Goal: Task Accomplishment & Management: Use online tool/utility

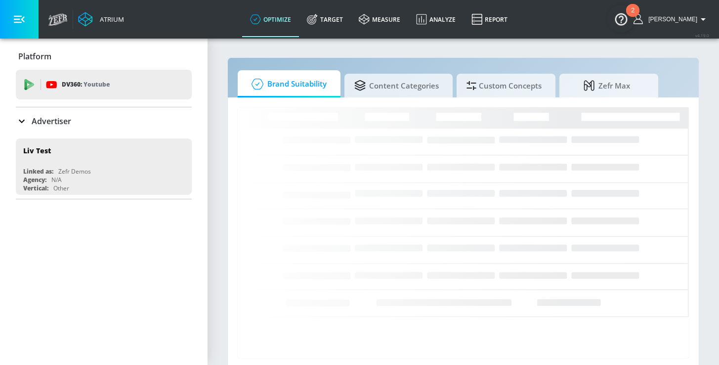
click at [39, 125] on p "Advertiser" at bounding box center [52, 121] width 40 height 11
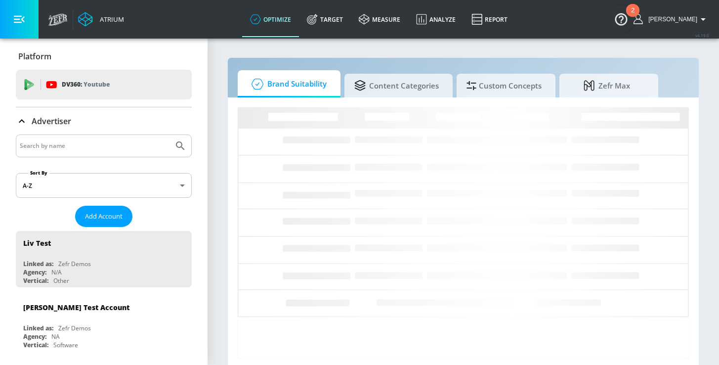
click at [70, 145] on input "Search by name" at bounding box center [95, 145] width 150 height 13
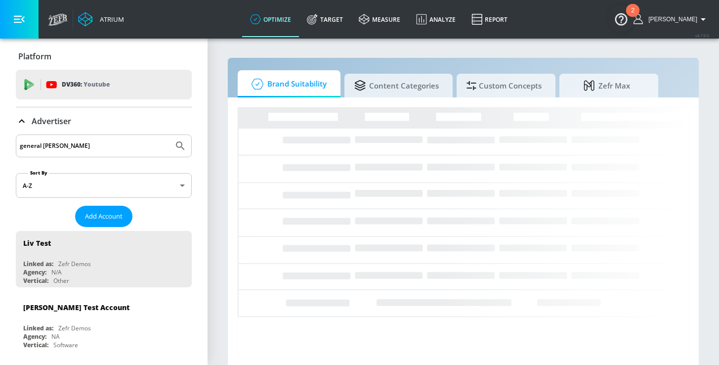
type input "general [PERSON_NAME]"
click at [176, 147] on icon "Submit Search" at bounding box center [180, 146] width 12 height 12
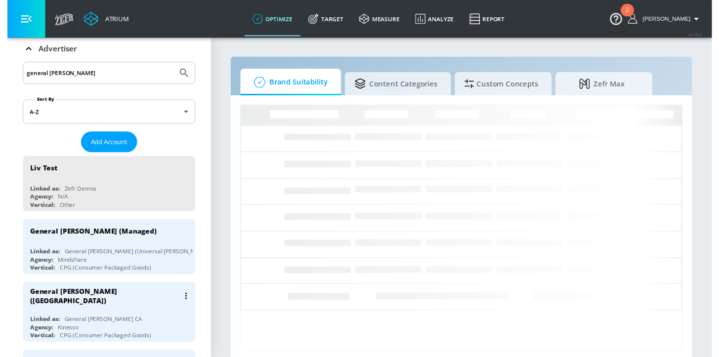
scroll to position [73, 0]
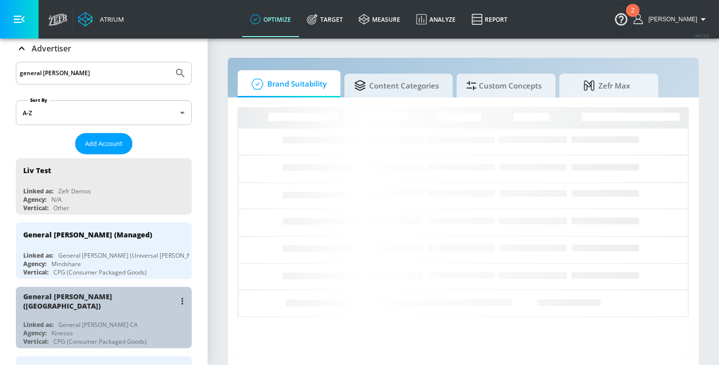
click at [115, 311] on div "General [PERSON_NAME] ([GEOGRAPHIC_DATA]) Linked as: General [PERSON_NAME] CA A…" at bounding box center [104, 317] width 176 height 61
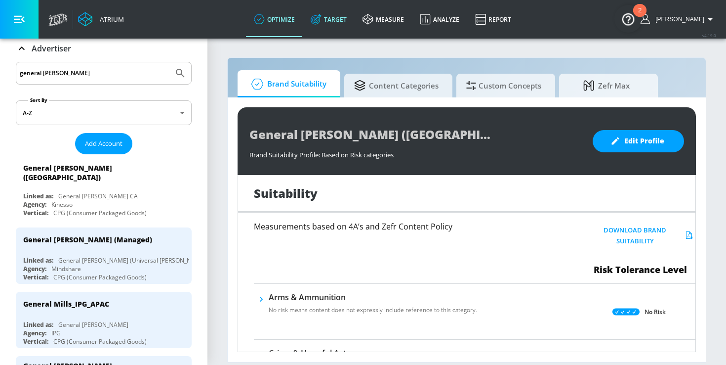
click at [335, 20] on link "Target" at bounding box center [329, 19] width 52 height 36
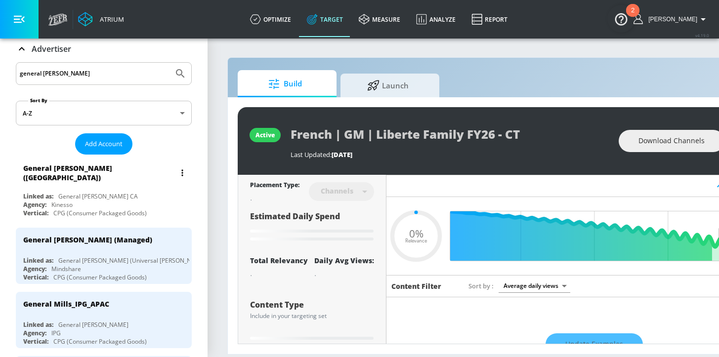
type input "0.05"
click at [122, 182] on div "General [PERSON_NAME] ([GEOGRAPHIC_DATA]) Linked as: General [PERSON_NAME] CA A…" at bounding box center [104, 189] width 176 height 61
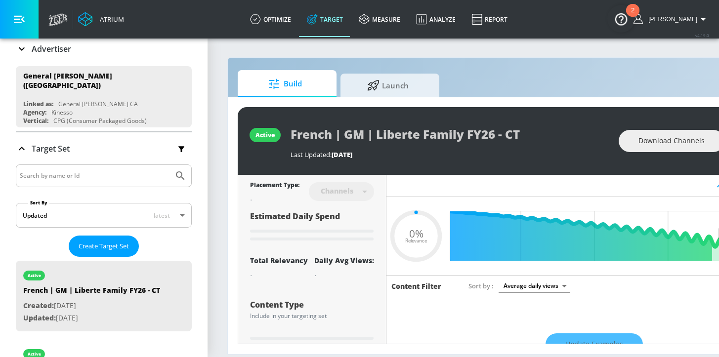
click at [86, 171] on input "Search by name or Id" at bounding box center [95, 175] width 150 height 13
type input "e"
type input "0.44"
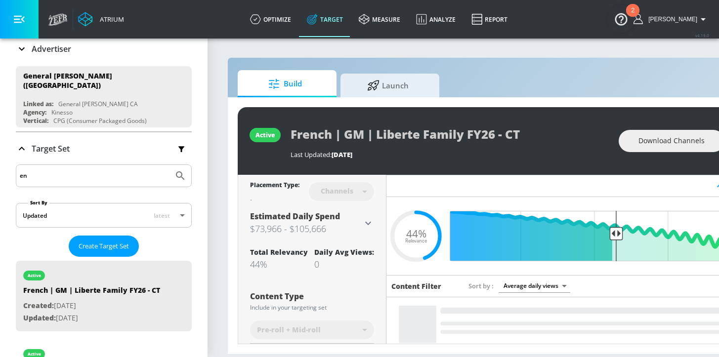
type input "e"
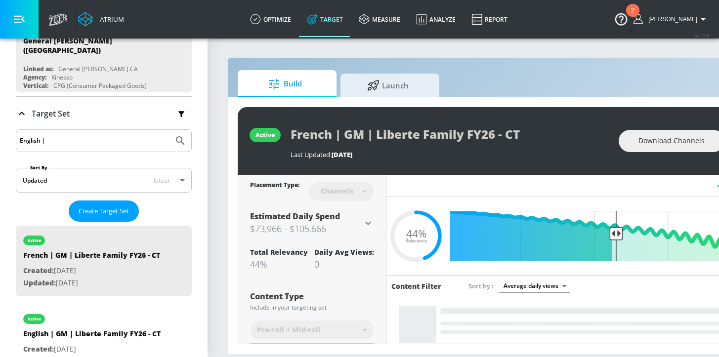
scroll to position [32, 0]
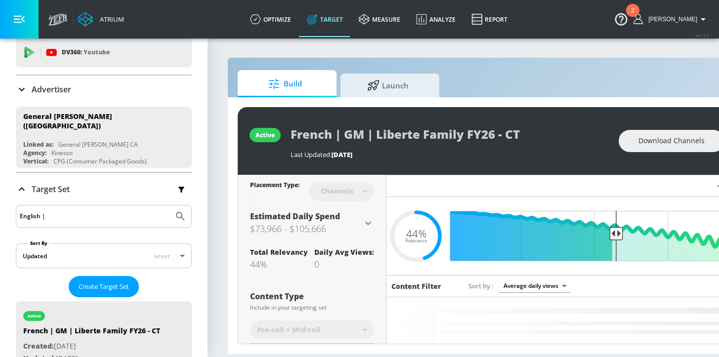
click at [62, 210] on input "English |" at bounding box center [95, 216] width 150 height 13
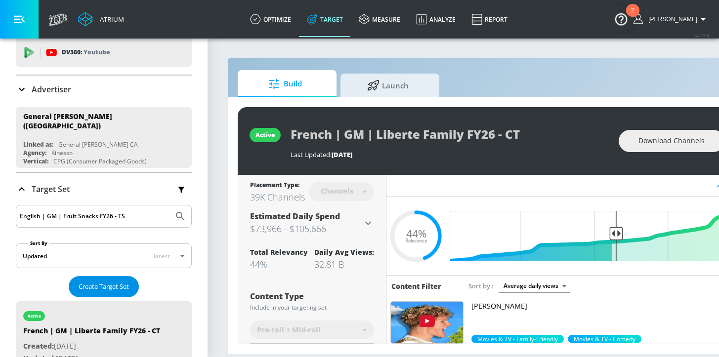
type input "English | GM | Fruit Snacks FY26 - TS"
click at [89, 281] on span "Create Target Set" at bounding box center [104, 286] width 50 height 11
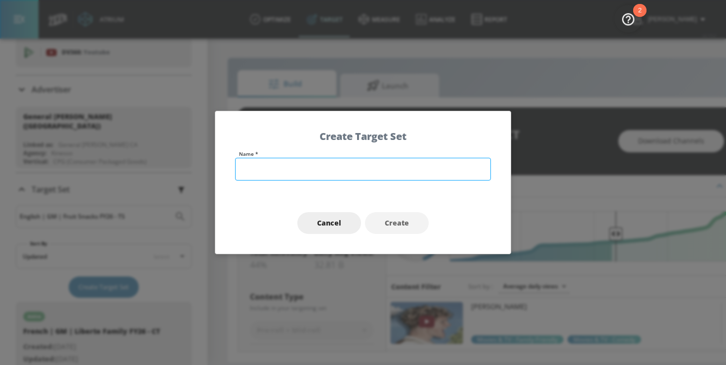
click at [294, 165] on input "text" at bounding box center [363, 169] width 256 height 23
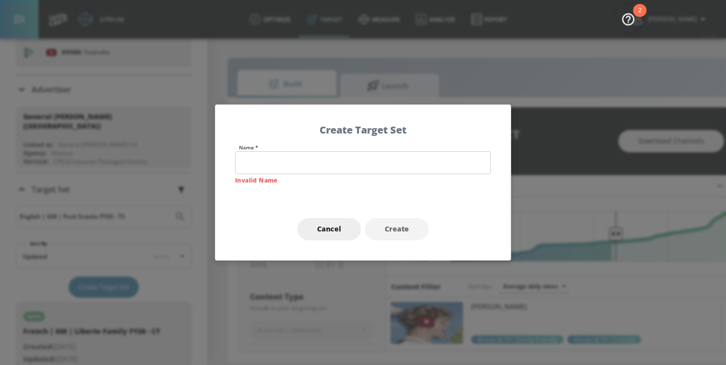
click at [248, 206] on div "Cancel Create" at bounding box center [362, 229] width 295 height 62
click at [334, 222] on button "Cancel" at bounding box center [329, 229] width 64 height 22
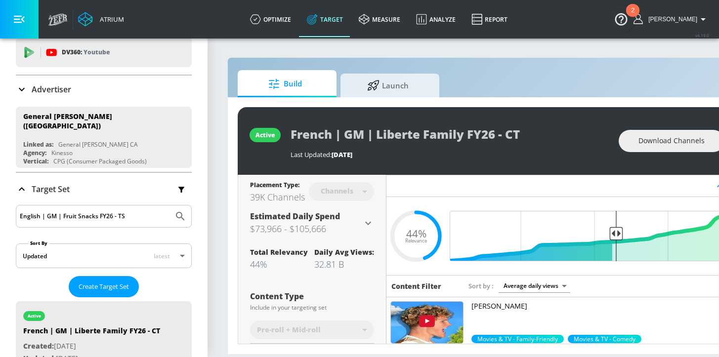
drag, startPoint x: 131, startPoint y: 205, endPoint x: -11, endPoint y: 204, distance: 142.3
click at [0, 204] on html "Atrium optimize Target measure Analyze Report optimize Target measure Analyze R…" at bounding box center [359, 178] width 719 height 357
click at [150, 211] on input "English | GM | Fruit Snacks FY26 - TS" at bounding box center [95, 216] width 150 height 13
drag, startPoint x: -21, startPoint y: 212, endPoint x: -62, endPoint y: 215, distance: 41.1
click at [0, 215] on html "Atrium optimize Target measure Analyze Report optimize Target measure Analyze R…" at bounding box center [359, 178] width 719 height 357
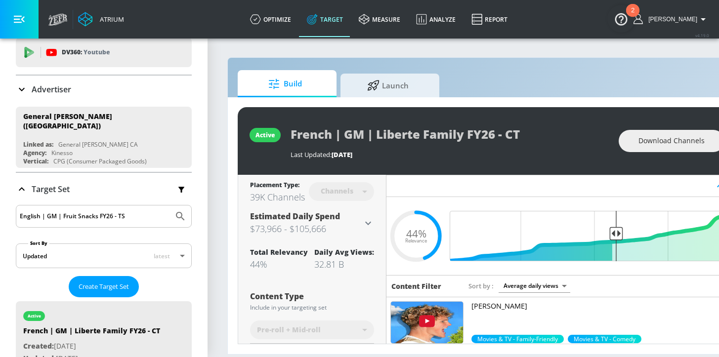
drag, startPoint x: 92, startPoint y: 210, endPoint x: 15, endPoint y: 208, distance: 77.6
click at [15, 208] on div "Platform DV360: Youtube DV360: Youtube Advertiser general [PERSON_NAME] Sort By…" at bounding box center [104, 193] width 208 height 375
click at [104, 281] on span "Create Target Set" at bounding box center [104, 286] width 50 height 11
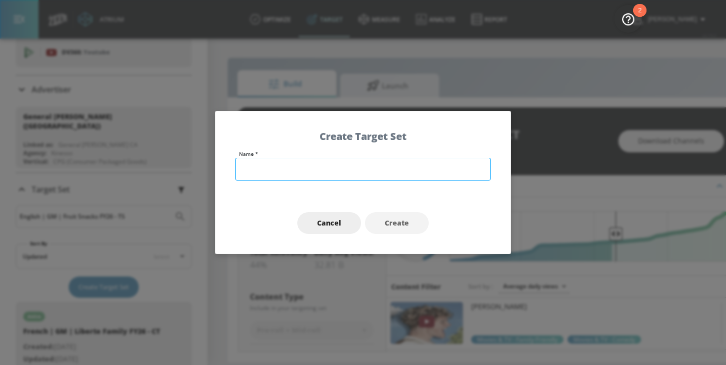
click at [283, 172] on input "text" at bounding box center [363, 169] width 256 height 23
paste input "English | GM | Fruit Snacks FY26 - TS"
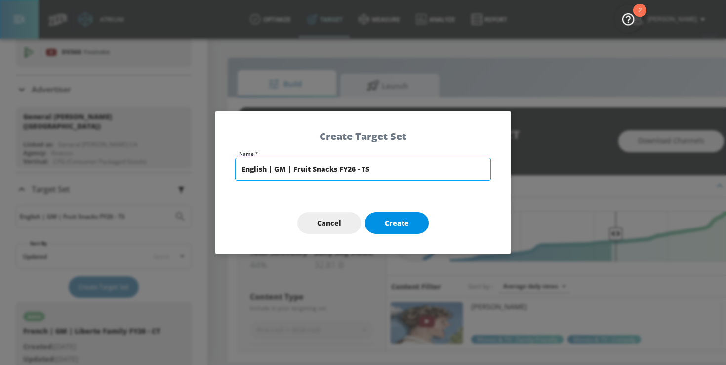
type input "English | GM | Fruit Snacks FY26 - TS"
click at [399, 224] on span "Create" at bounding box center [397, 223] width 24 height 12
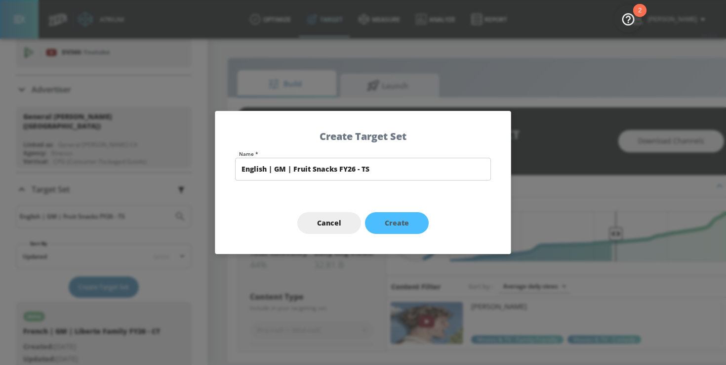
type input "English | GM | Fruit Snacks FY26 - TS"
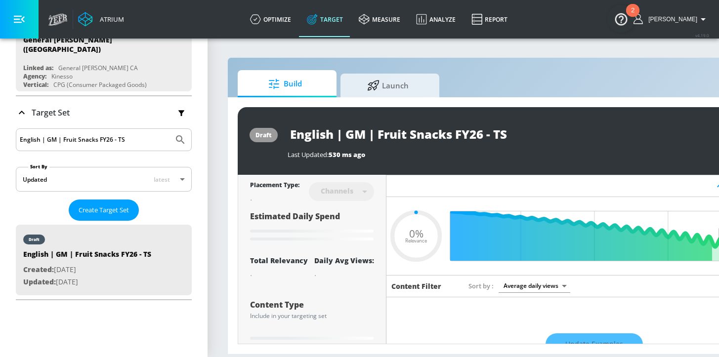
type input "0.6"
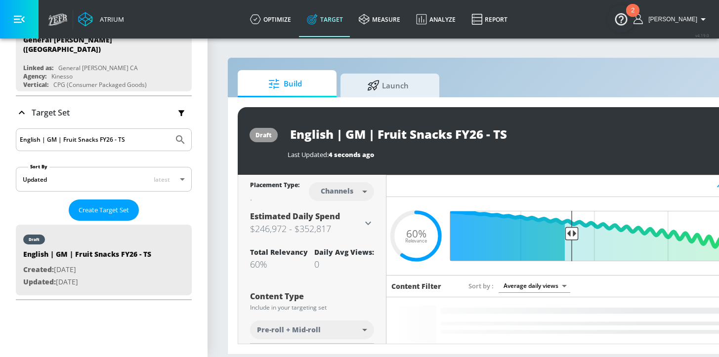
click at [343, 193] on body "Atrium optimize Target measure Analyze Report optimize Target measure Analyze R…" at bounding box center [359, 178] width 719 height 357
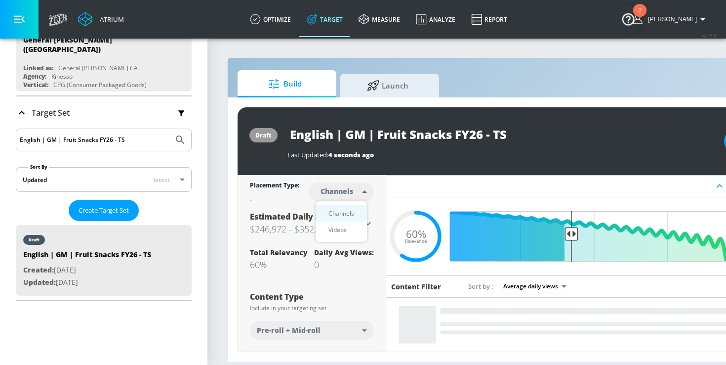
click at [339, 226] on div "Videos" at bounding box center [338, 229] width 28 height 10
type input "videos"
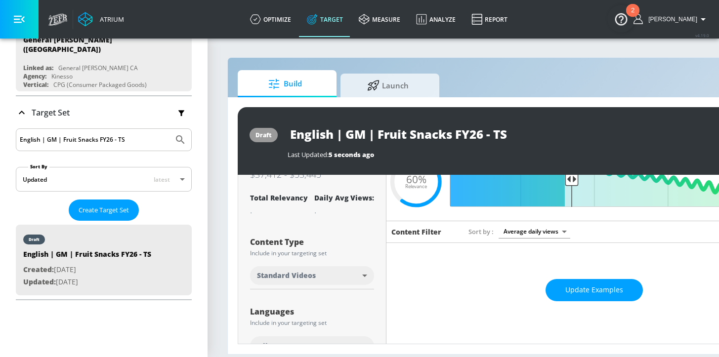
scroll to position [85, 0]
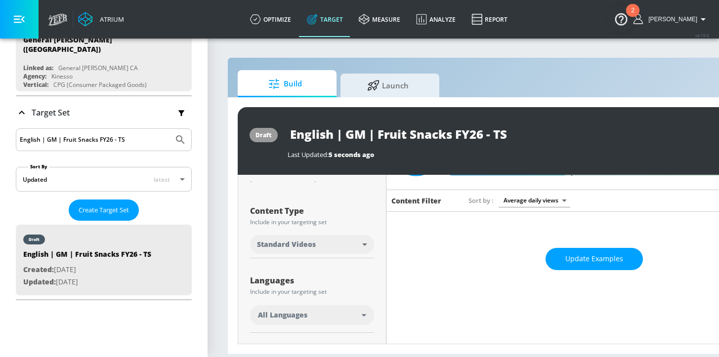
click at [296, 317] on span "All Languages" at bounding box center [282, 315] width 49 height 10
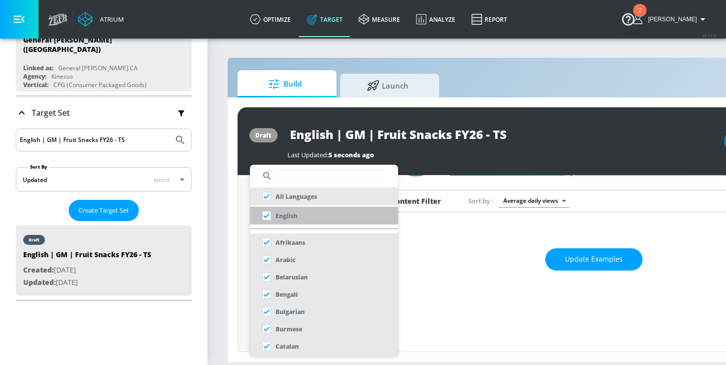
click at [292, 212] on p "English" at bounding box center [287, 216] width 22 height 10
checkbox input "false"
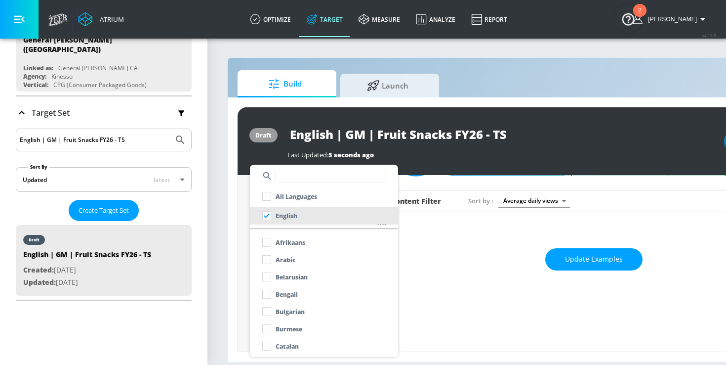
click at [240, 262] on div at bounding box center [363, 182] width 726 height 365
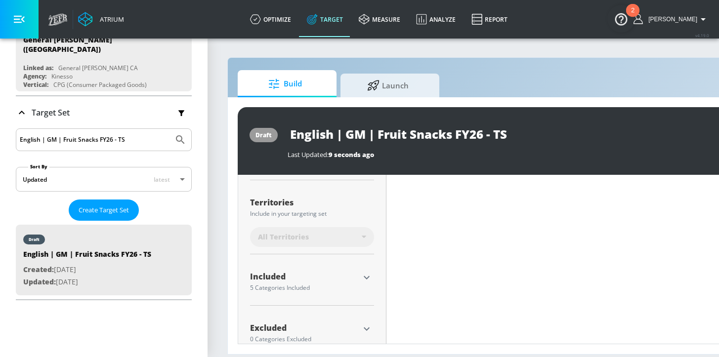
scroll to position [249, 0]
click at [369, 274] on icon "button" at bounding box center [367, 275] width 6 height 3
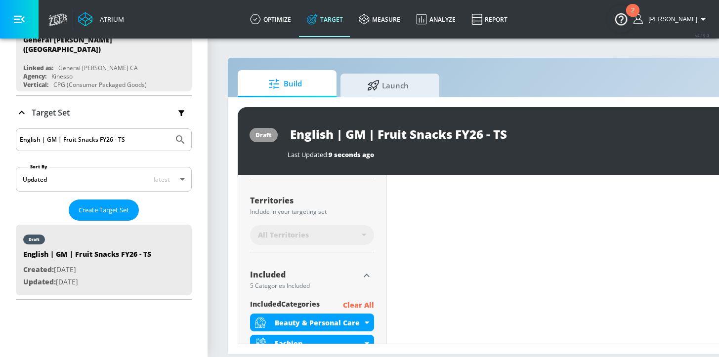
click at [357, 304] on p "Clear All" at bounding box center [358, 305] width 31 height 12
click at [364, 232] on div "All Territories" at bounding box center [312, 235] width 124 height 20
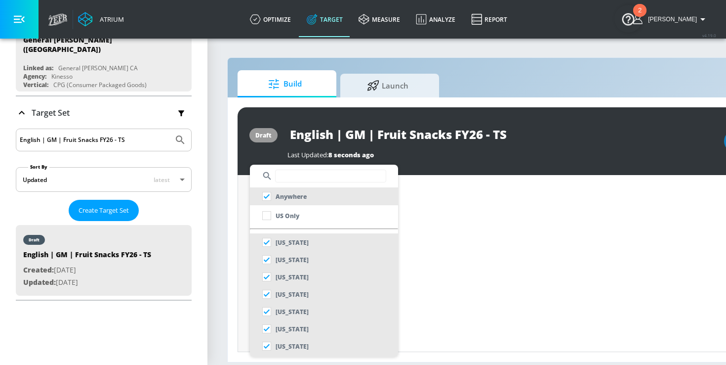
click at [296, 172] on input "text" at bounding box center [330, 175] width 111 height 13
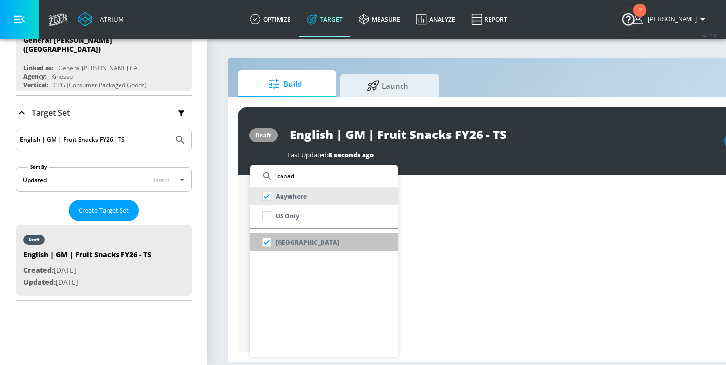
type input "canad"
click at [295, 243] on p "[GEOGRAPHIC_DATA]" at bounding box center [308, 242] width 64 height 10
checkbox input "false"
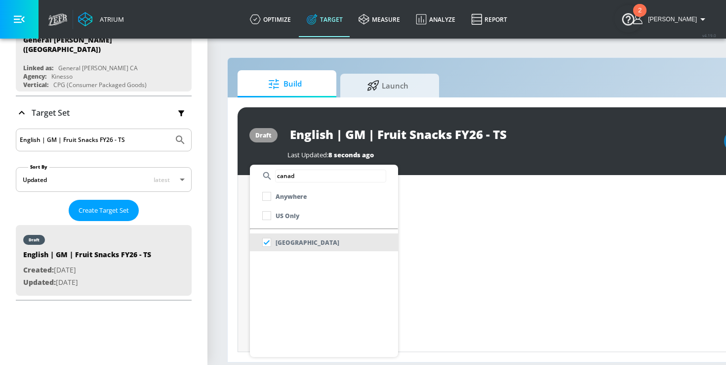
click at [245, 258] on div at bounding box center [363, 182] width 726 height 365
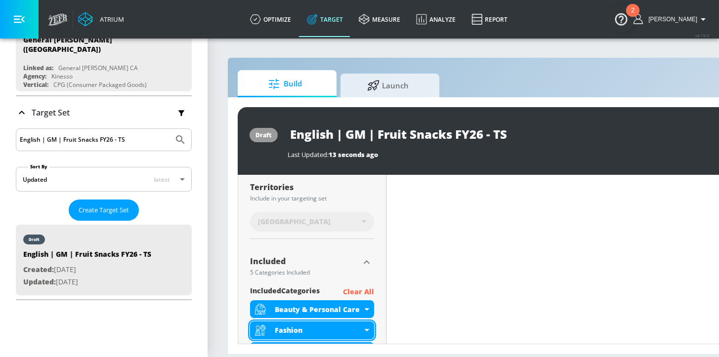
scroll to position [328, 0]
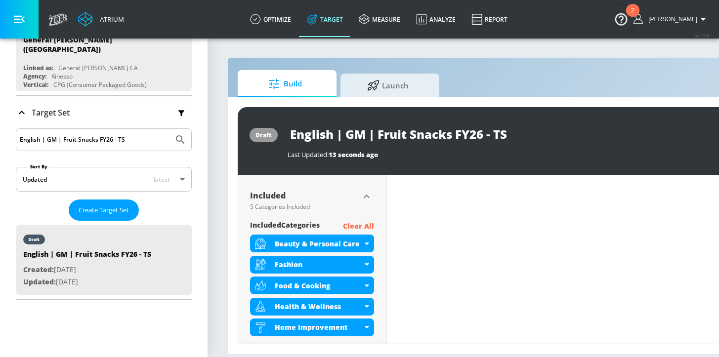
click at [357, 226] on p "Clear All" at bounding box center [358, 226] width 31 height 12
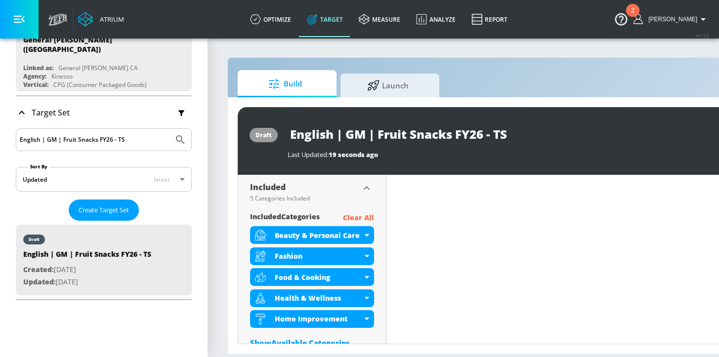
scroll to position [319, 0]
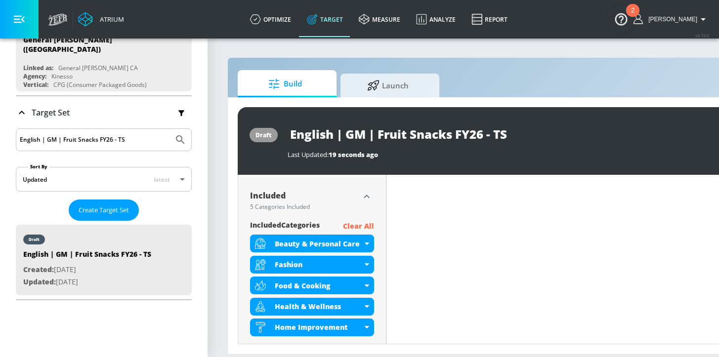
click at [357, 226] on p "Clear All" at bounding box center [358, 226] width 31 height 12
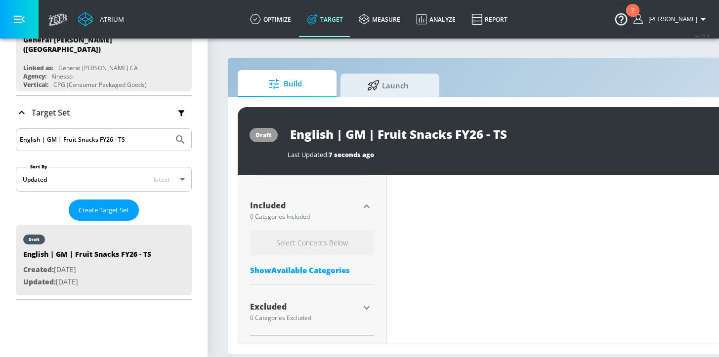
scroll to position [302, 0]
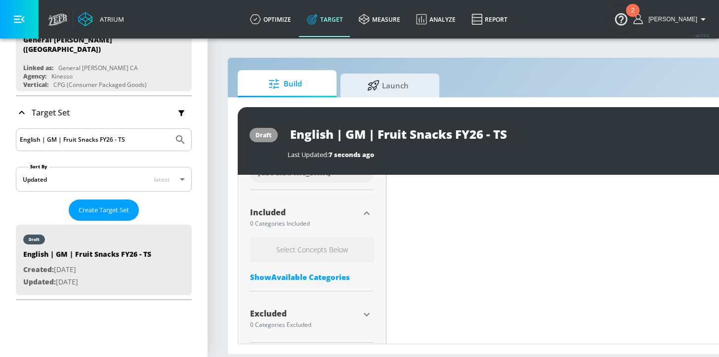
click at [311, 277] on div "Show Available Categories" at bounding box center [312, 277] width 124 height 10
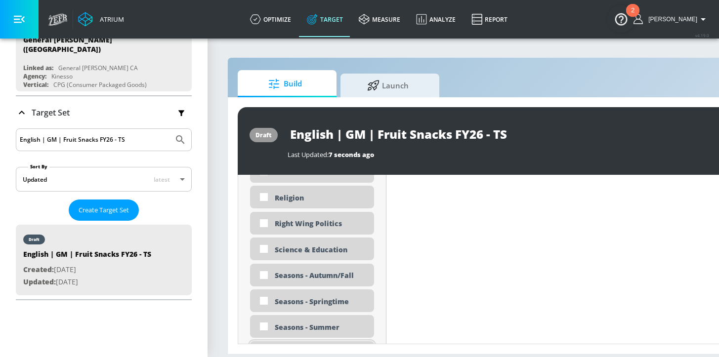
scroll to position [2502, 0]
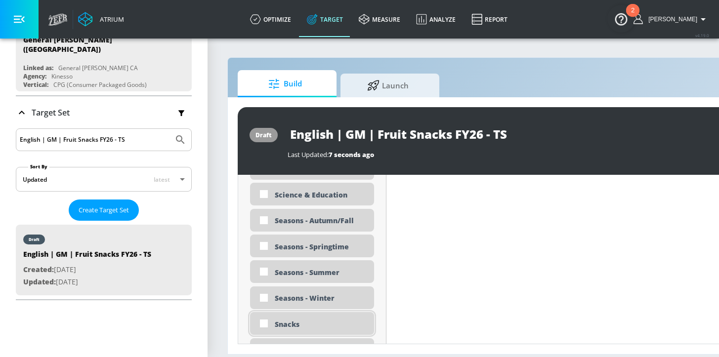
click at [312, 329] on div "Snacks" at bounding box center [321, 324] width 92 height 9
checkbox input "true"
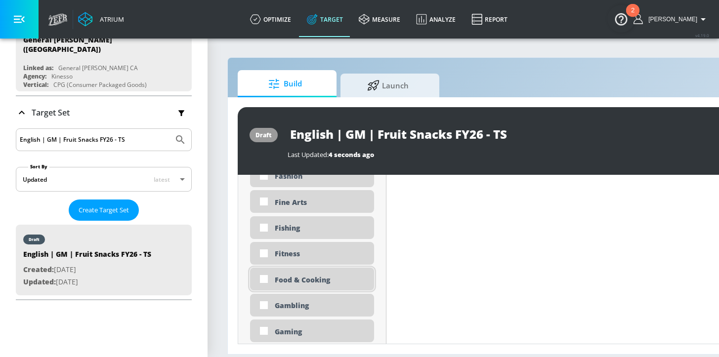
click at [288, 283] on div "Food & Cooking" at bounding box center [321, 279] width 92 height 9
checkbox input "true"
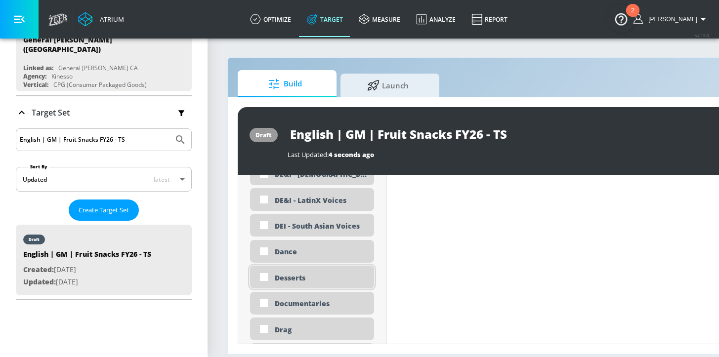
scroll to position [989, 0]
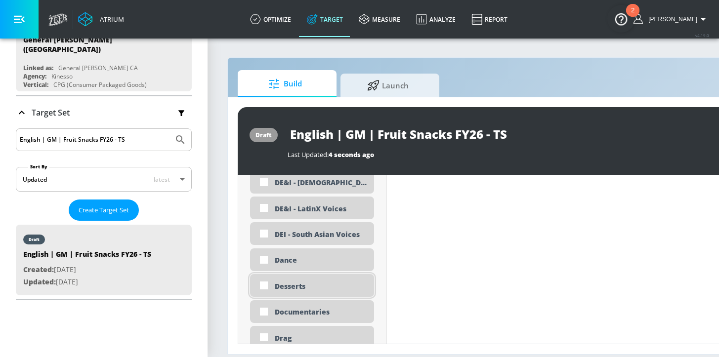
click at [283, 285] on div "Desserts" at bounding box center [321, 286] width 92 height 9
checkbox input "true"
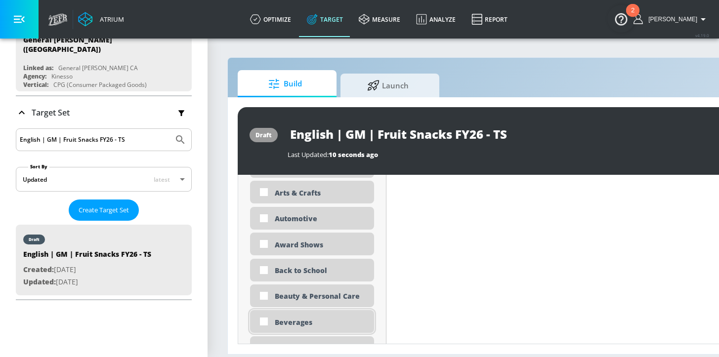
scroll to position [562, 0]
click at [298, 321] on div "Beverages" at bounding box center [321, 320] width 92 height 9
checkbox input "true"
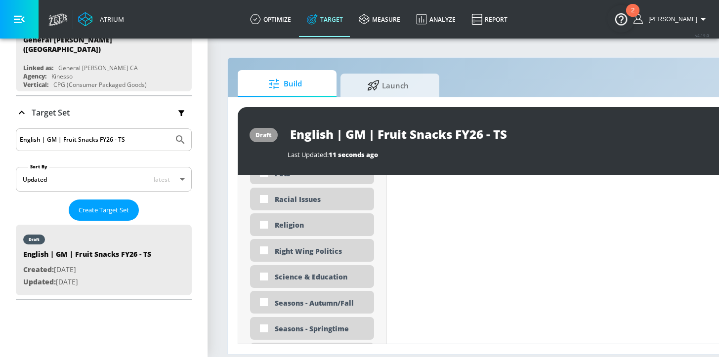
scroll to position [2298, 0]
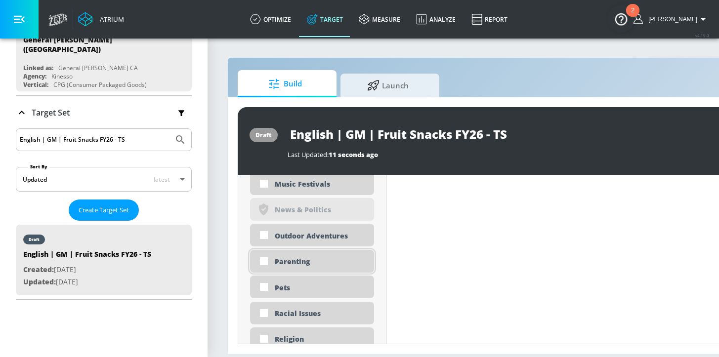
click at [301, 257] on div "Parenting" at bounding box center [321, 261] width 92 height 9
checkbox input "true"
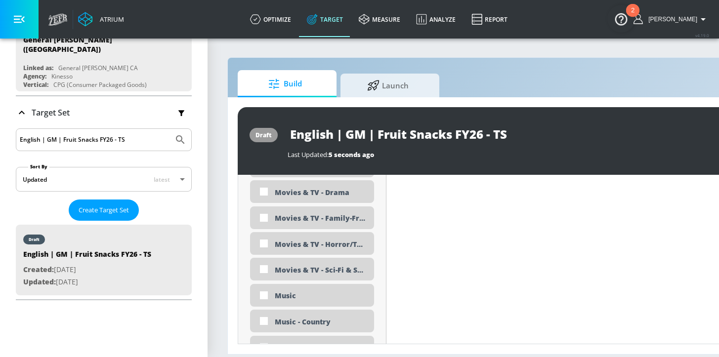
scroll to position [1983, 0]
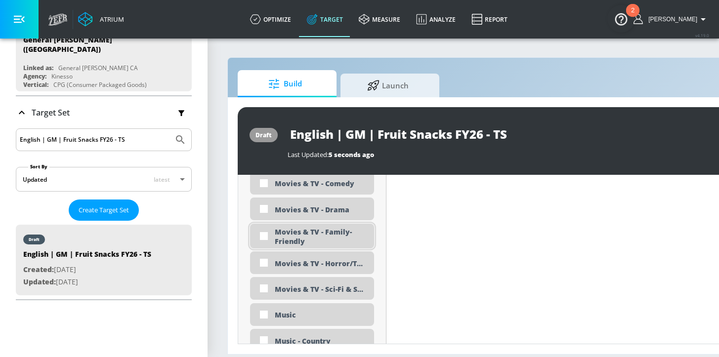
click at [315, 227] on div "Movies & TV - Family-Friendly" at bounding box center [321, 236] width 92 height 19
checkbox input "true"
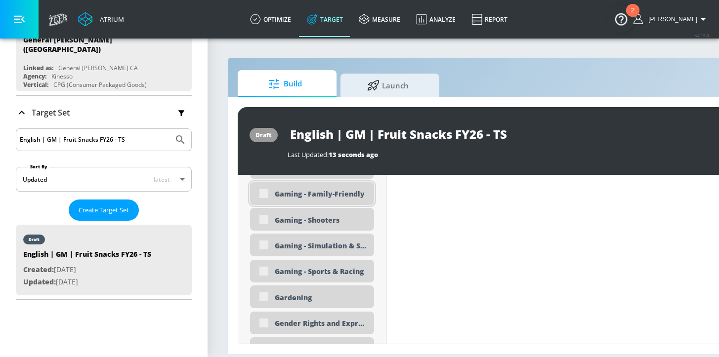
scroll to position [1424, 0]
click at [294, 193] on div "Gaming - Family-Friendly" at bounding box center [312, 193] width 124 height 23
checkbox input "true"
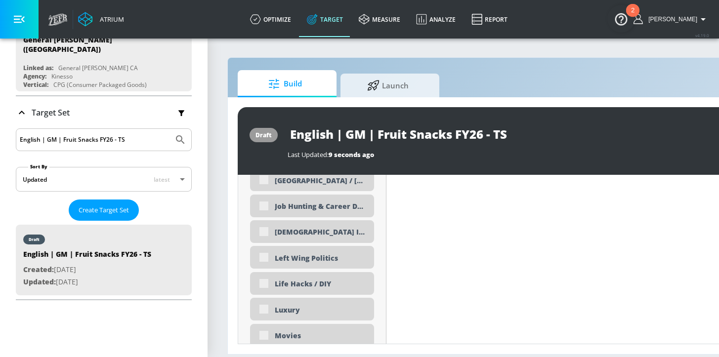
scroll to position [1863, 0]
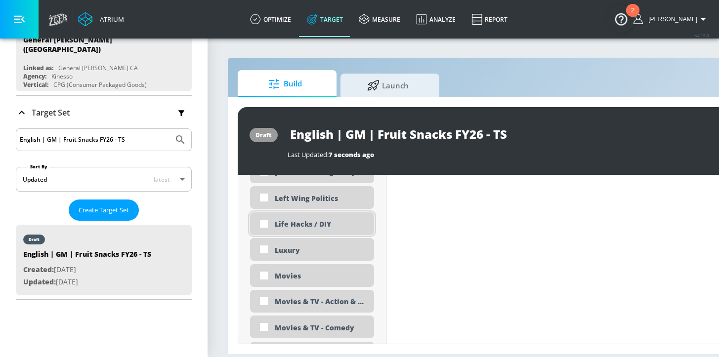
click at [285, 219] on div "Life Hacks / DIY" at bounding box center [321, 223] width 92 height 9
checkbox input "true"
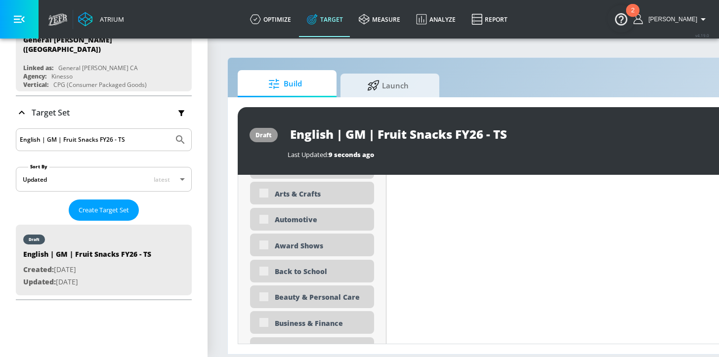
scroll to position [664, 0]
click at [289, 189] on div "Arts & Crafts" at bounding box center [321, 193] width 92 height 9
checkbox input "true"
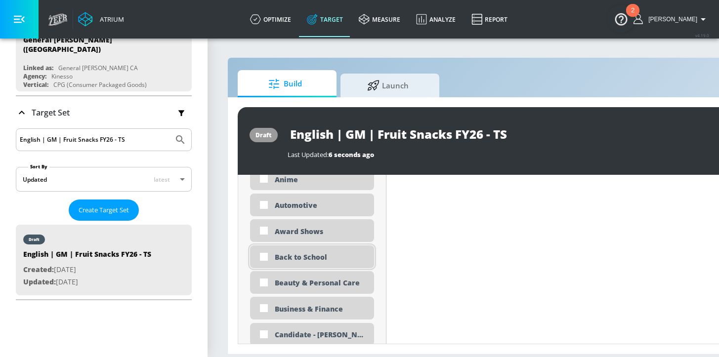
scroll to position [665, 0]
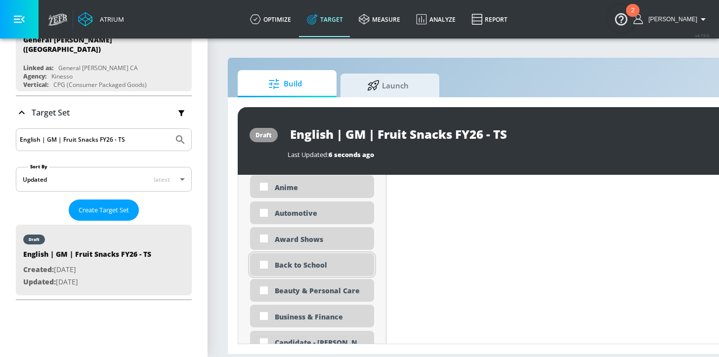
click at [291, 260] on div "Back to School" at bounding box center [321, 264] width 92 height 9
checkbox input "true"
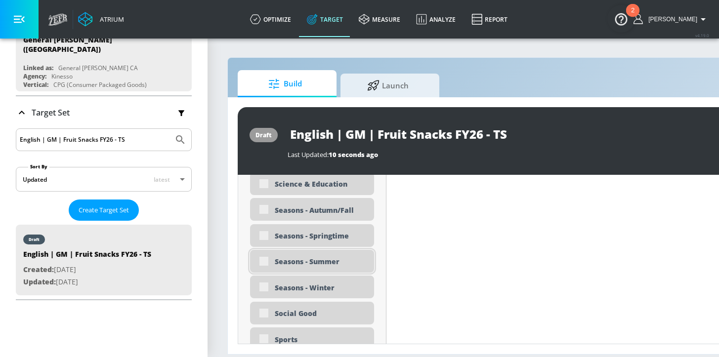
scroll to position [2476, 0]
click at [329, 256] on div "Seasons - Summer" at bounding box center [321, 260] width 92 height 9
checkbox input "true"
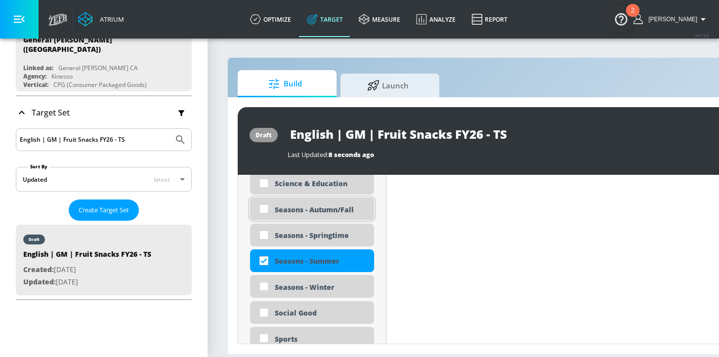
click at [331, 205] on div "Seasons - Autumn/Fall" at bounding box center [321, 209] width 92 height 9
checkbox input "true"
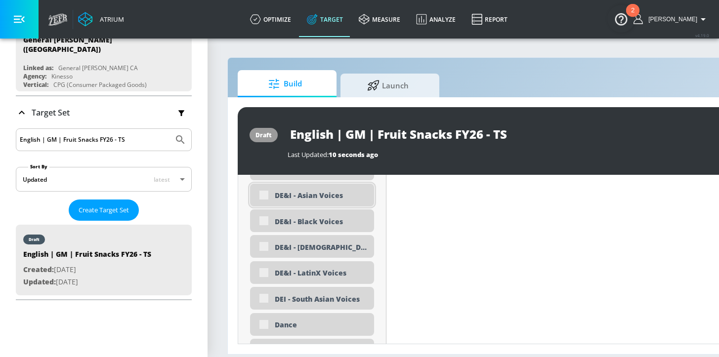
scroll to position [1057, 0]
click at [315, 190] on div "DE&I - Asian Voices" at bounding box center [321, 194] width 92 height 9
checkbox input "true"
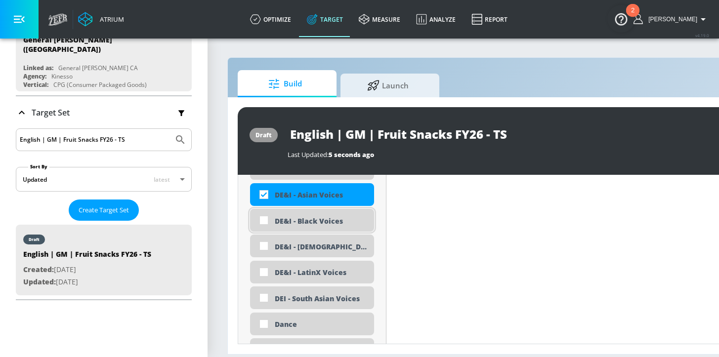
click at [322, 216] on div "DE&I - Black Voices" at bounding box center [321, 220] width 92 height 9
checkbox input "true"
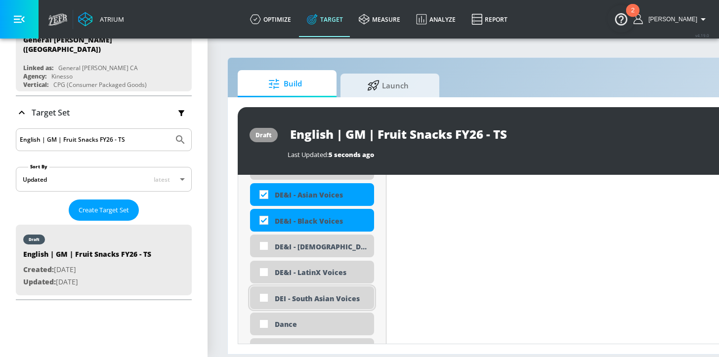
click at [330, 287] on div "DEI - South Asian Voices" at bounding box center [312, 298] width 124 height 23
checkbox input "true"
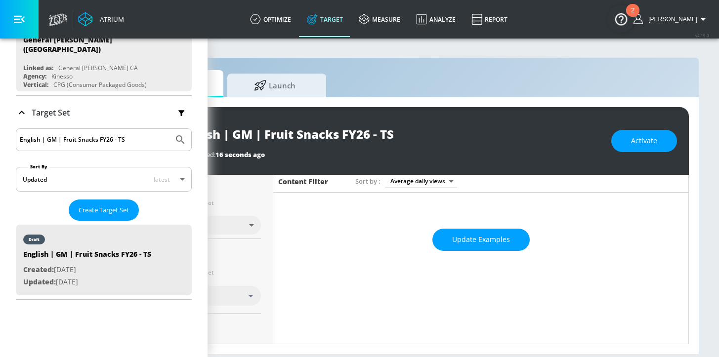
scroll to position [0, 121]
click at [495, 242] on span "Update Examples" at bounding box center [481, 240] width 58 height 12
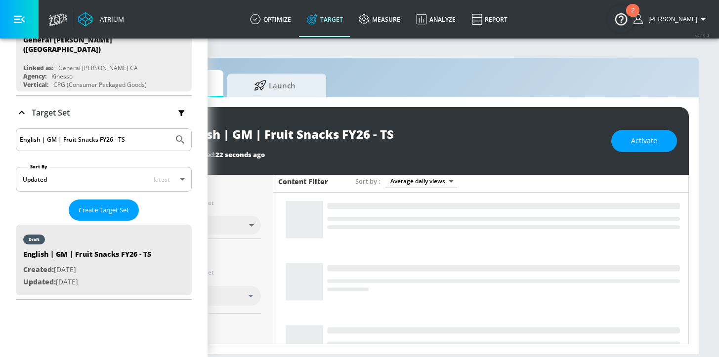
scroll to position [0, 0]
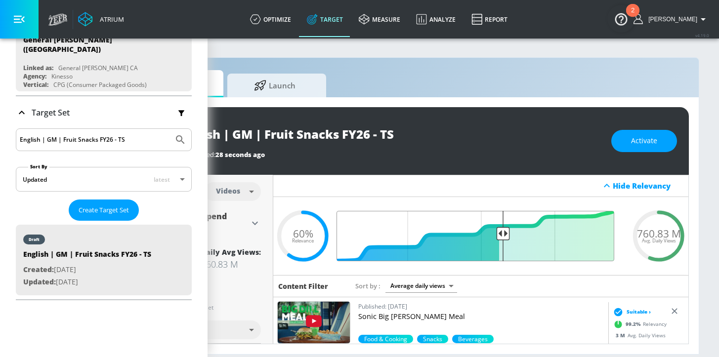
drag, startPoint x: 455, startPoint y: 234, endPoint x: 495, endPoint y: 232, distance: 40.1
type input "0.44"
click at [495, 232] on input "Final Threshold" at bounding box center [480, 236] width 277 height 50
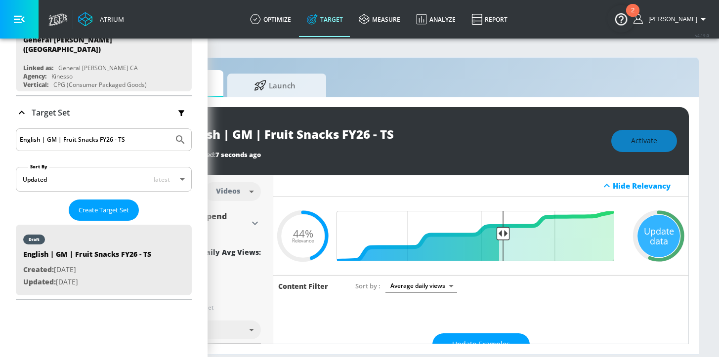
click at [637, 234] on div "Update data" at bounding box center [658, 236] width 42 height 42
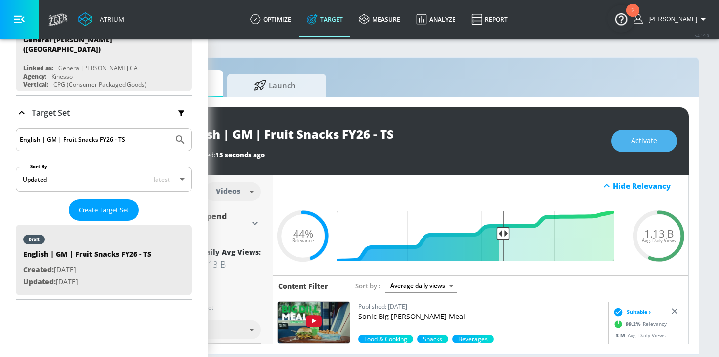
click at [636, 145] on span "Activate" at bounding box center [644, 141] width 26 height 12
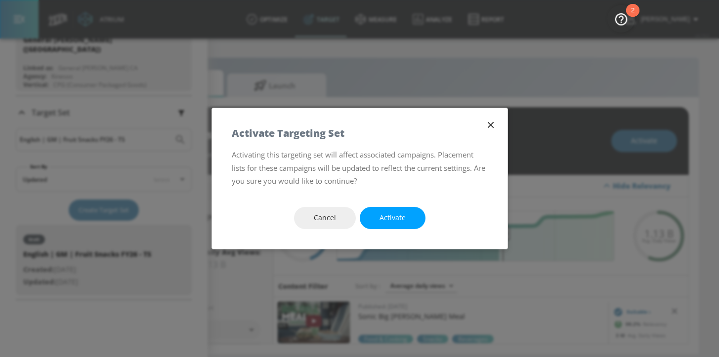
scroll to position [0, 113]
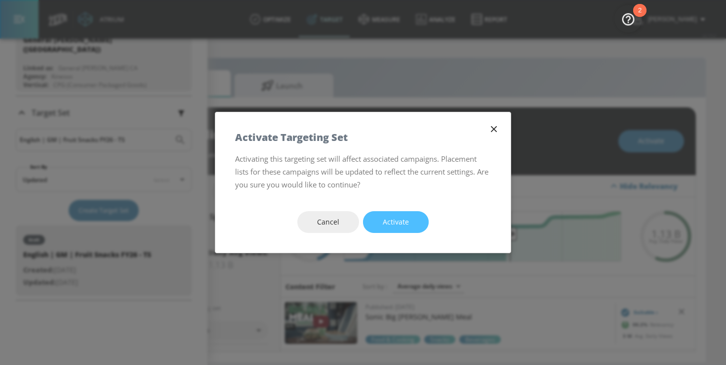
drag, startPoint x: 389, startPoint y: 222, endPoint x: 396, endPoint y: 234, distance: 14.4
click at [389, 222] on span "Activate" at bounding box center [396, 222] width 26 height 12
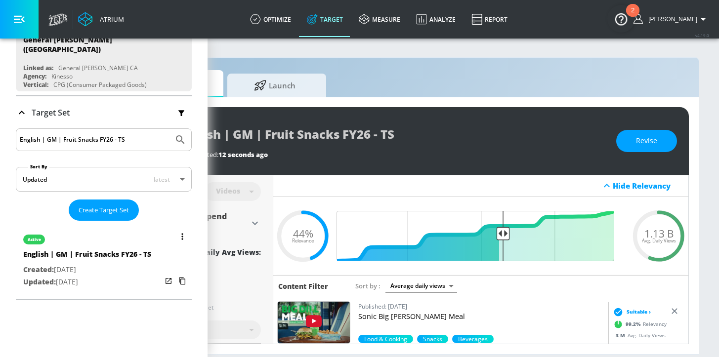
click at [177, 230] on button "list of Target Set" at bounding box center [182, 237] width 14 height 14
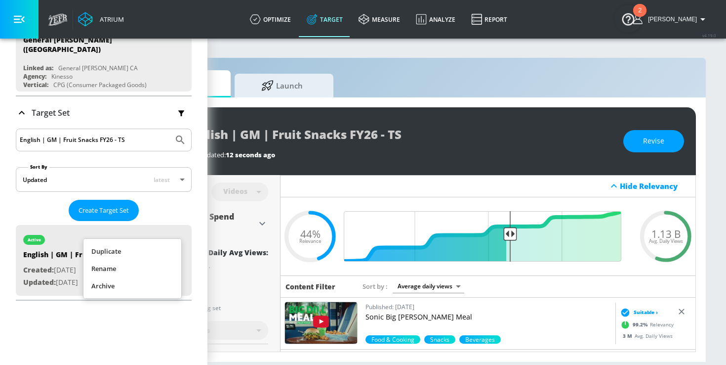
click at [116, 251] on li "Duplicate" at bounding box center [133, 251] width 98 height 17
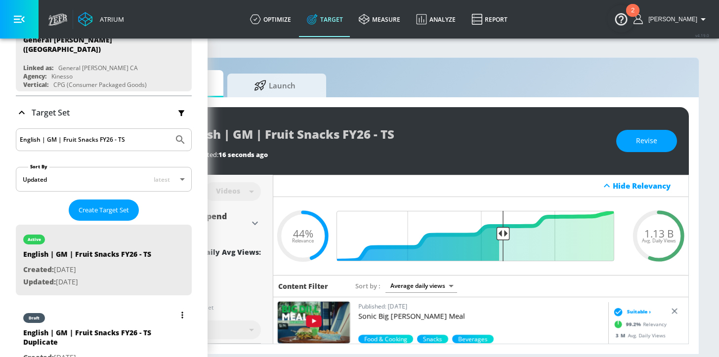
click at [98, 331] on div "English | GM | Fruit Snacks FY26 - TS Duplicate" at bounding box center [92, 340] width 138 height 24
type input "English | GM | Fruit Snacks FY26 - TS Duplicate"
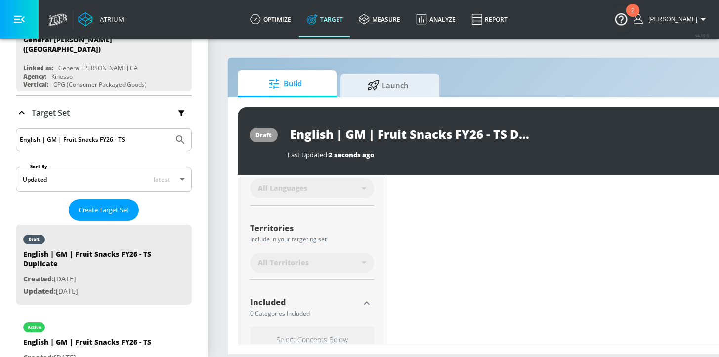
scroll to position [278, 0]
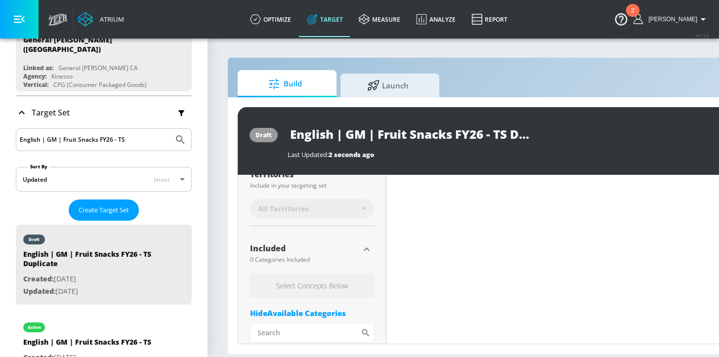
type input "0.44"
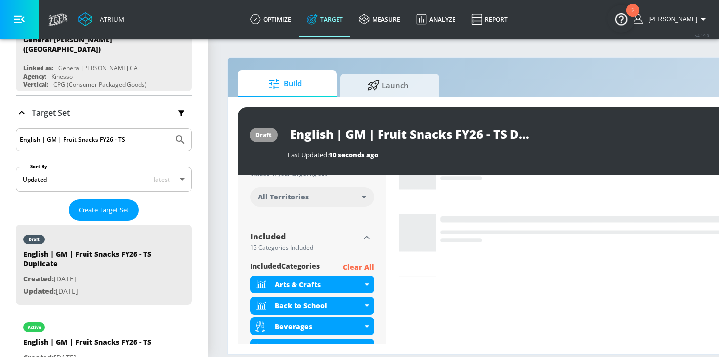
scroll to position [267, 0]
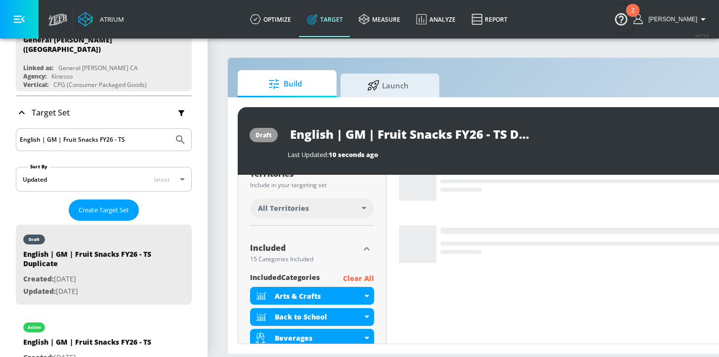
click at [310, 209] on div "All Territories" at bounding box center [310, 209] width 104 height 10
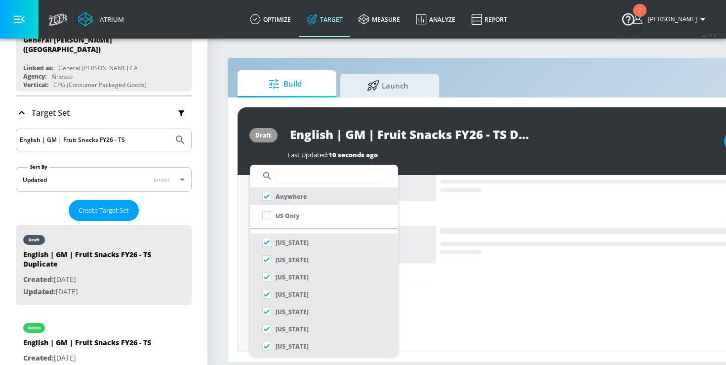
click at [293, 179] on input "text" at bounding box center [330, 175] width 111 height 13
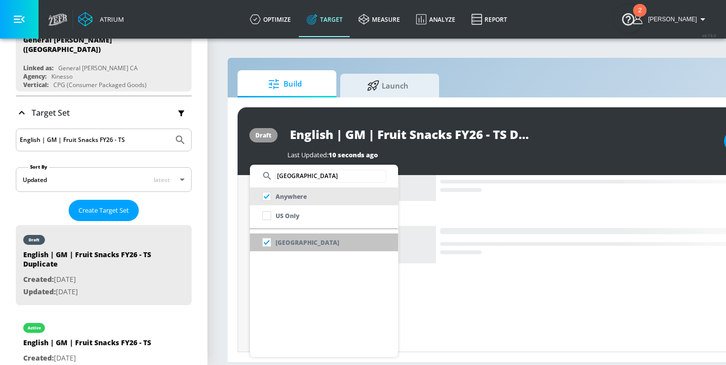
type input "[GEOGRAPHIC_DATA]"
click at [290, 241] on p "[GEOGRAPHIC_DATA]" at bounding box center [308, 242] width 64 height 10
checkbox input "false"
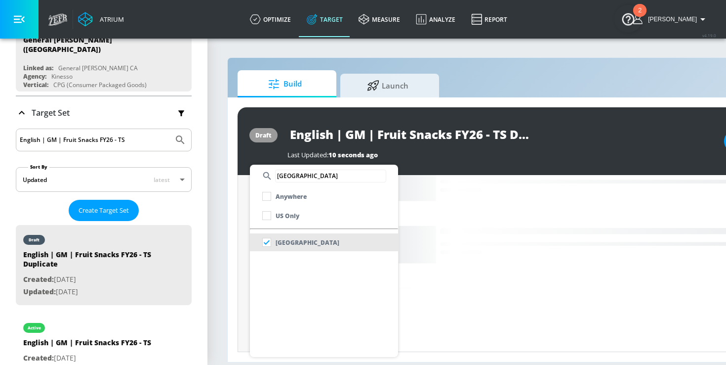
click at [243, 263] on div at bounding box center [363, 182] width 726 height 365
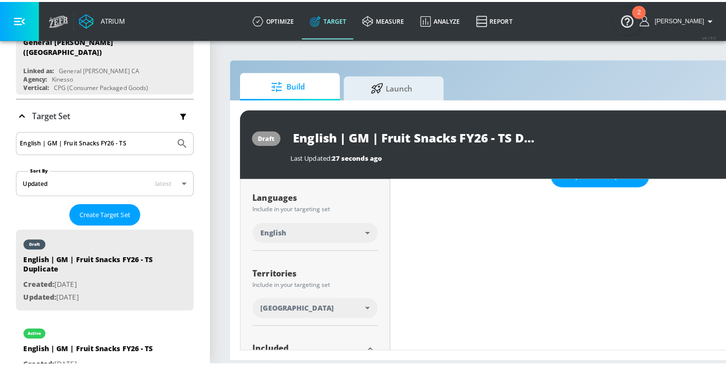
scroll to position [164, 0]
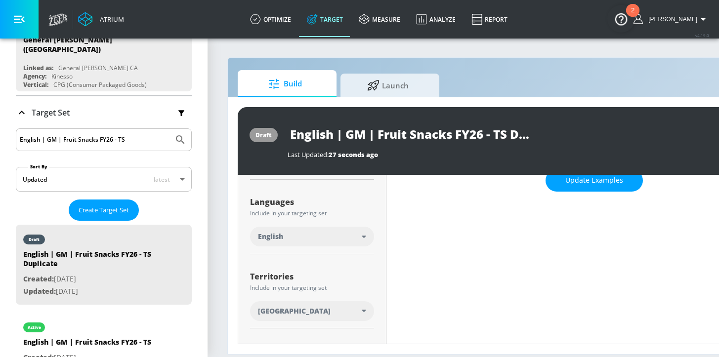
click at [357, 240] on div "English" at bounding box center [310, 237] width 104 height 10
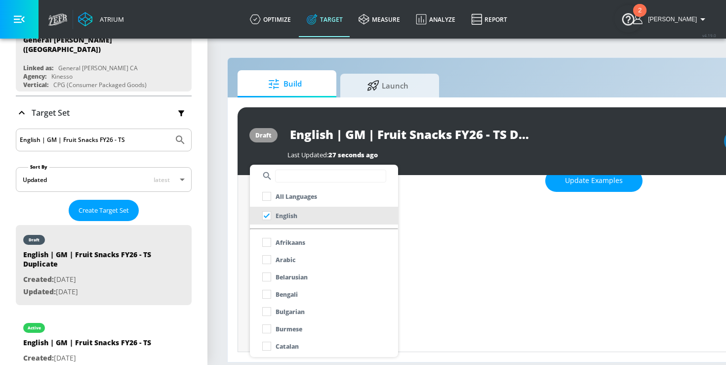
click at [309, 174] on input "text" at bounding box center [330, 175] width 111 height 13
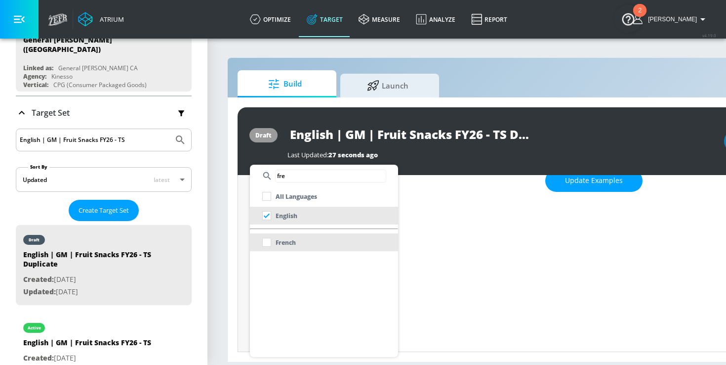
type input "fre"
click at [304, 237] on li "French" at bounding box center [324, 242] width 148 height 18
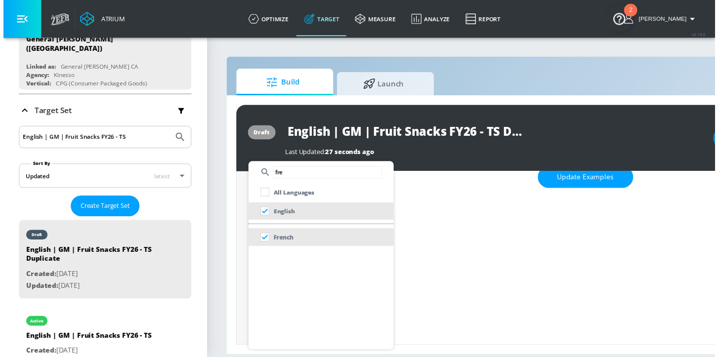
scroll to position [172, 0]
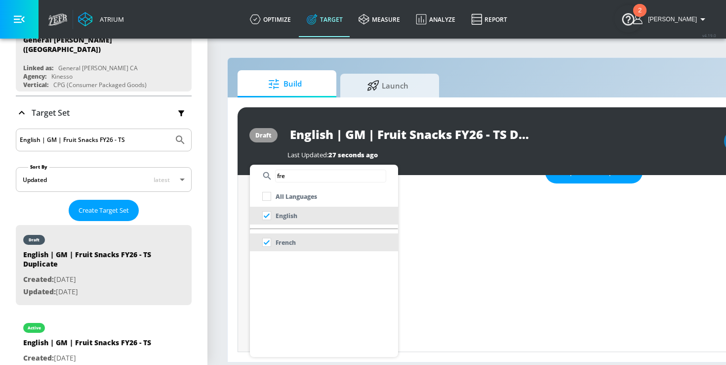
click at [243, 265] on div at bounding box center [363, 182] width 726 height 365
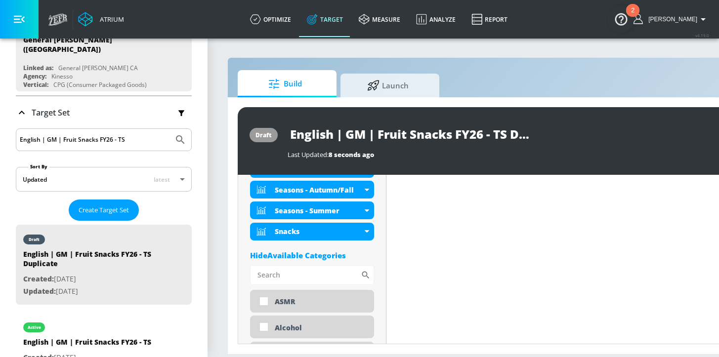
click at [321, 257] on div "Hide Available Categories" at bounding box center [312, 256] width 124 height 10
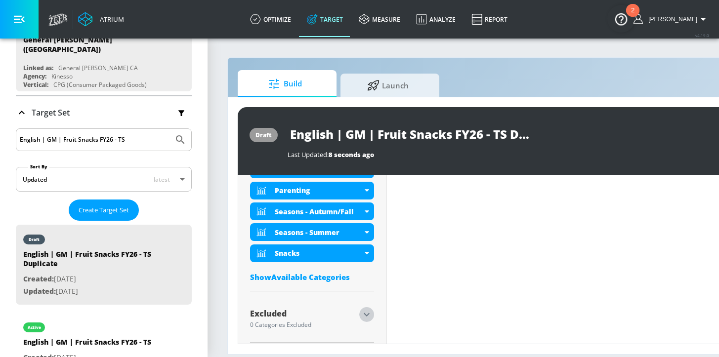
click at [361, 315] on icon "button" at bounding box center [367, 315] width 12 height 12
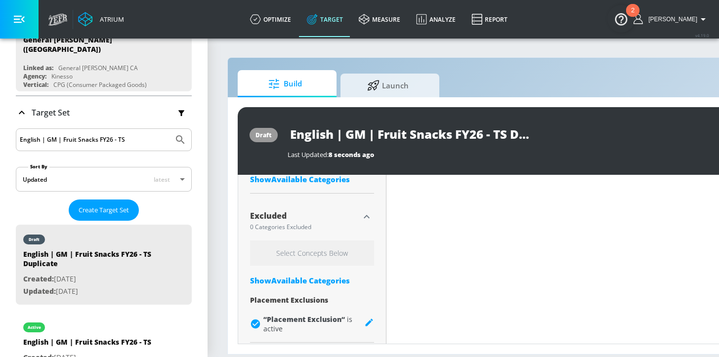
scroll to position [7, 0]
click at [310, 266] on div "Select Concepts Below Show Available Categories Placement Exclusions “ Placemen…" at bounding box center [312, 290] width 124 height 98
click at [308, 276] on div "Show Available Categories" at bounding box center [312, 281] width 124 height 10
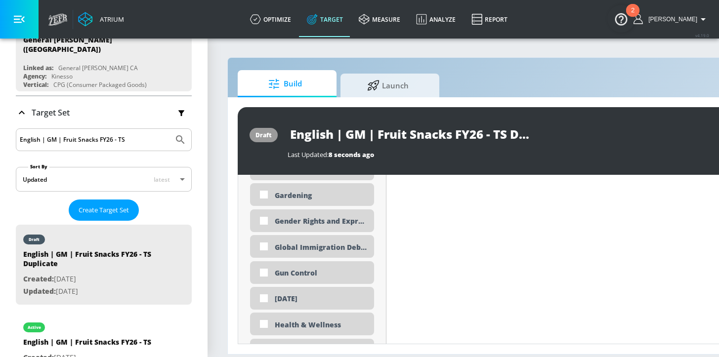
scroll to position [1843, 0]
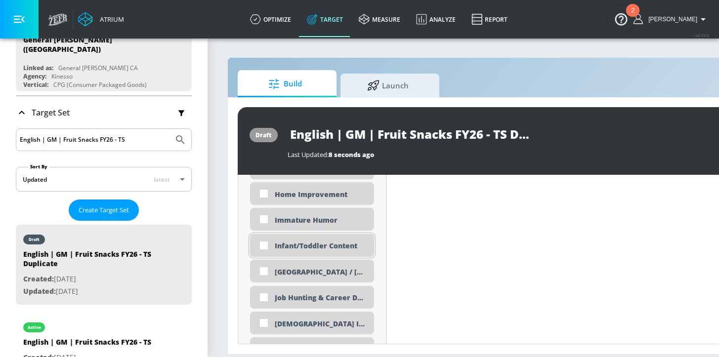
click at [307, 247] on div "Infant/Toddler Content" at bounding box center [312, 245] width 124 height 23
checkbox input "true"
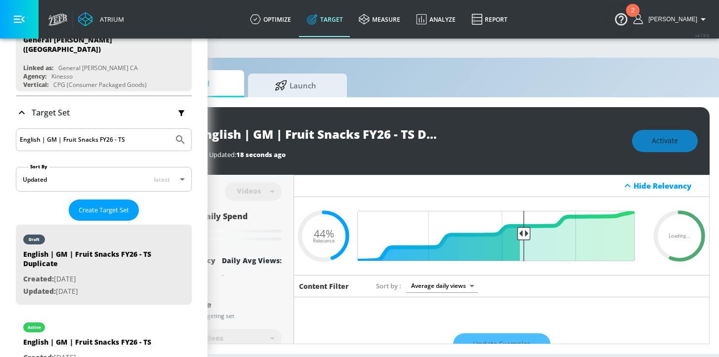
scroll to position [7, 92]
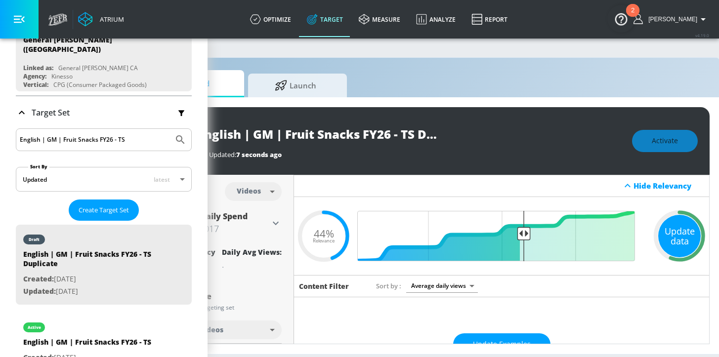
click at [676, 229] on div "Update data" at bounding box center [679, 236] width 42 height 42
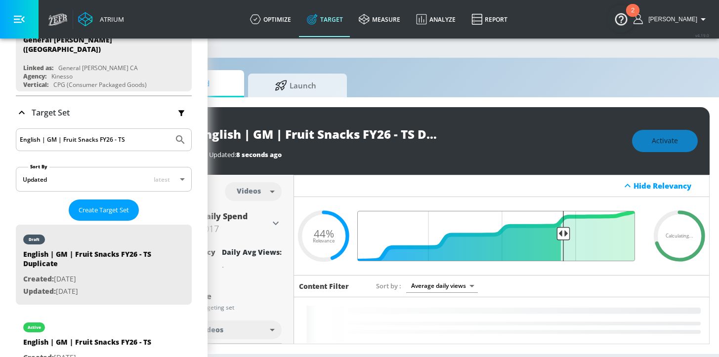
drag, startPoint x: 520, startPoint y: 229, endPoint x: 561, endPoint y: 228, distance: 41.0
type input "0.3"
click at [561, 228] on input "Final Threshold" at bounding box center [501, 236] width 277 height 50
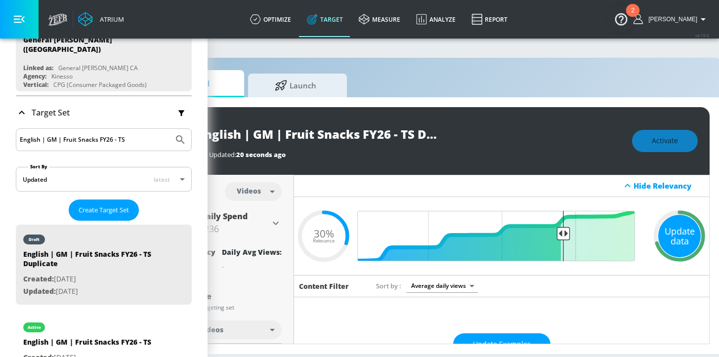
click at [676, 225] on div "Update data" at bounding box center [679, 236] width 42 height 42
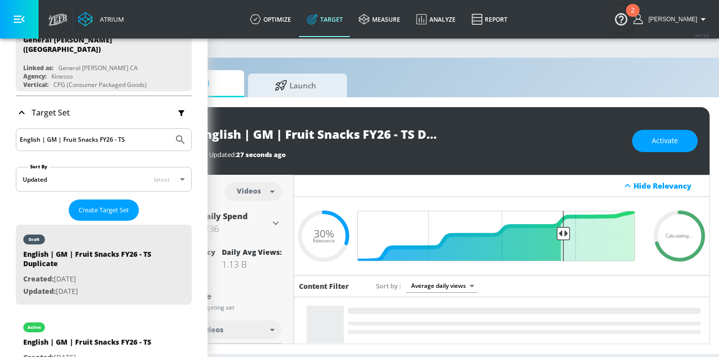
click at [398, 129] on input "English | GM | Fruit Snacks FY26 - TS Duplicate" at bounding box center [318, 134] width 247 height 22
drag, startPoint x: 243, startPoint y: 125, endPoint x: 180, endPoint y: 117, distance: 63.3
click at [180, 118] on div "Atrium optimize Target measure Analyze Report optimize Target measure Analyze R…" at bounding box center [267, 178] width 719 height 357
drag, startPoint x: 405, startPoint y: 122, endPoint x: 442, endPoint y: 123, distance: 37.1
click at [442, 123] on div "French| GM | Fruit Snacks FY26 - TS Duplicate" at bounding box center [408, 134] width 427 height 22
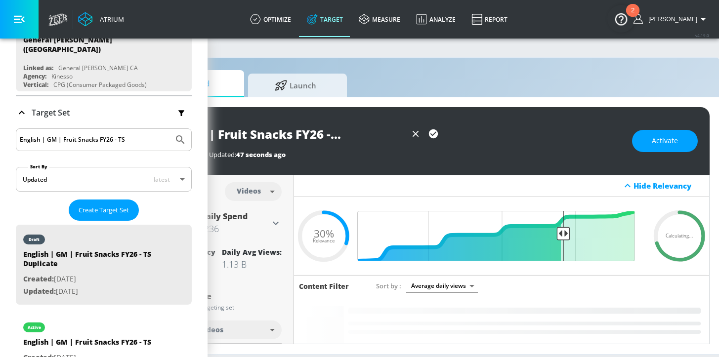
scroll to position [0, 68]
drag, startPoint x: 393, startPoint y: 128, endPoint x: 344, endPoint y: 131, distance: 49.0
click at [428, 128] on div "French| GM | Fruit Snacks FY26 - TS Duplicate" at bounding box center [318, 134] width 247 height 22
click at [337, 130] on input "French| GM | Fruit Snacks FY26 - TS Duplicate" at bounding box center [300, 134] width 211 height 22
drag, startPoint x: 344, startPoint y: 126, endPoint x: 490, endPoint y: 127, distance: 145.8
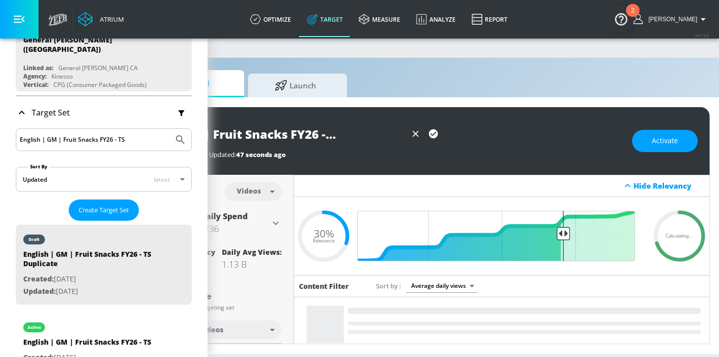
click at [490, 127] on div "French| GM | Fruit Snacks FY26 - TS Duplicate" at bounding box center [408, 134] width 427 height 22
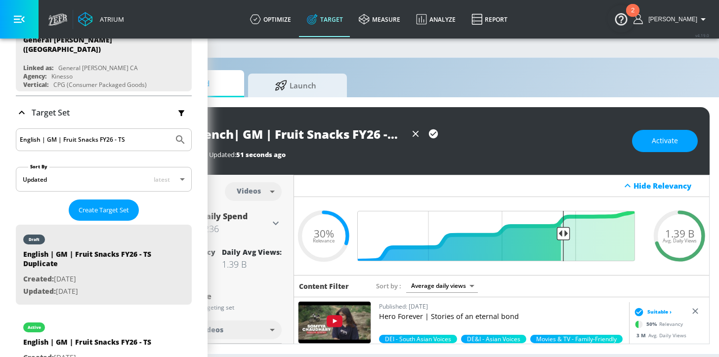
scroll to position [0, 9]
click at [434, 129] on icon "button" at bounding box center [433, 133] width 9 height 9
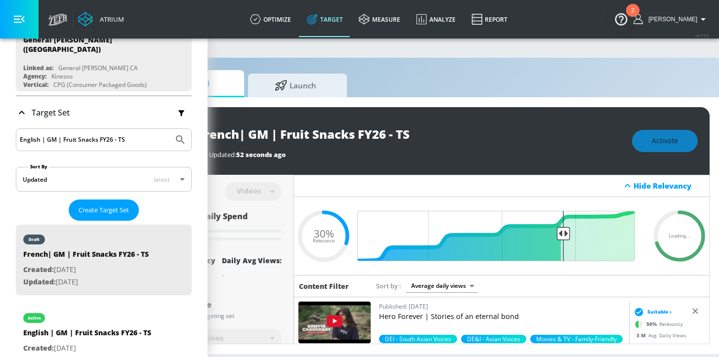
scroll to position [0, 0]
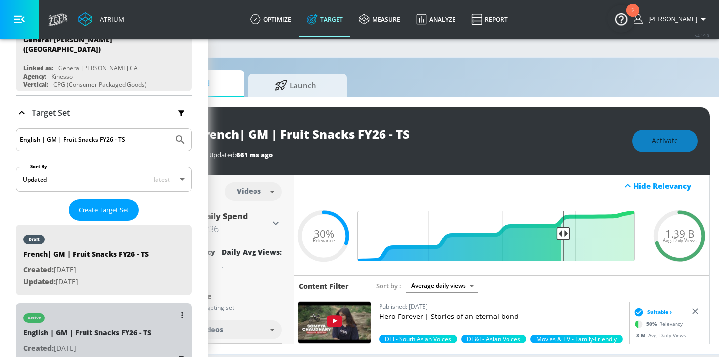
click at [108, 313] on div "active" at bounding box center [87, 315] width 128 height 25
type input "English | GM | Fruit Snacks FY26 - TS"
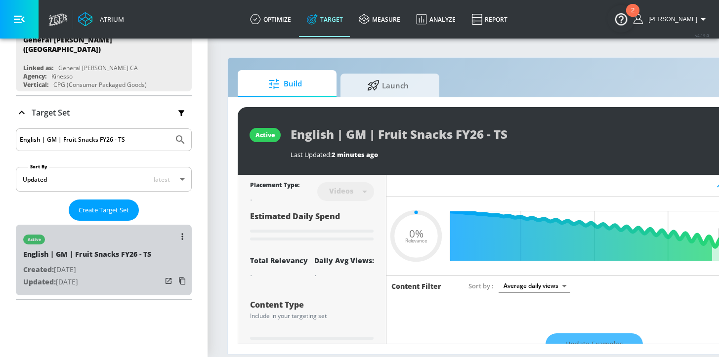
click at [123, 280] on p "Updated: [DATE]" at bounding box center [87, 282] width 128 height 12
type input "0.05"
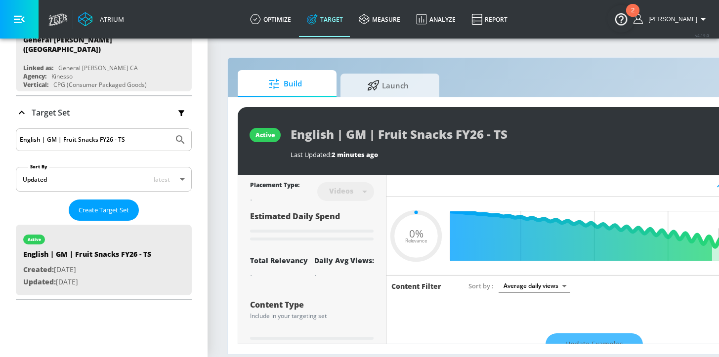
drag, startPoint x: 134, startPoint y: 131, endPoint x: -99, endPoint y: 132, distance: 233.7
click at [0, 132] on html "Atrium optimize Target measure Analyze Report optimize Target measure Analyze R…" at bounding box center [359, 178] width 719 height 357
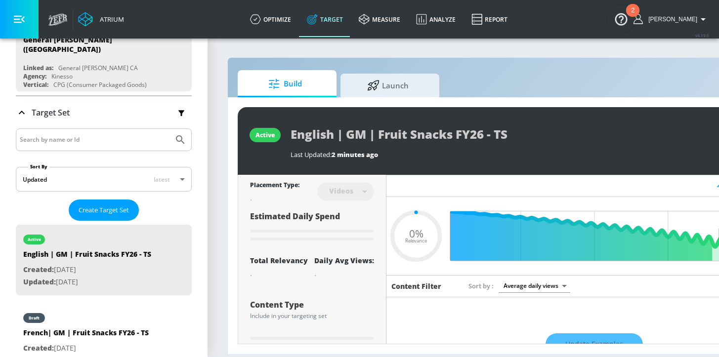
type input "0.05"
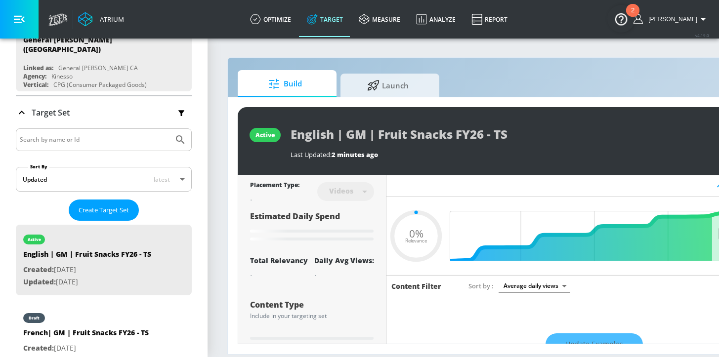
scroll to position [0, 78]
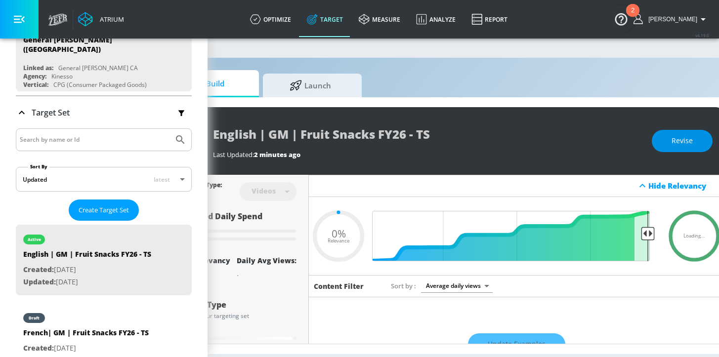
click at [681, 142] on span "Revise" at bounding box center [682, 141] width 21 height 12
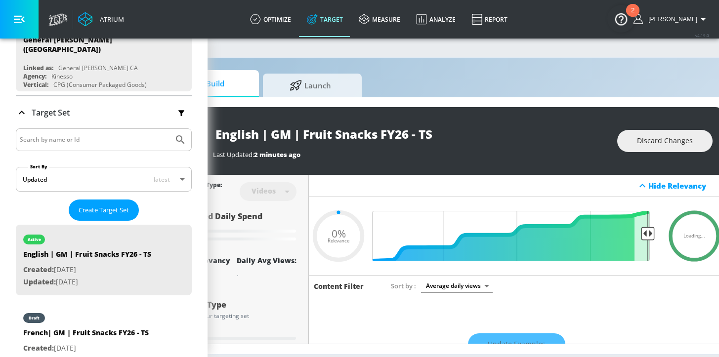
type input "0.44"
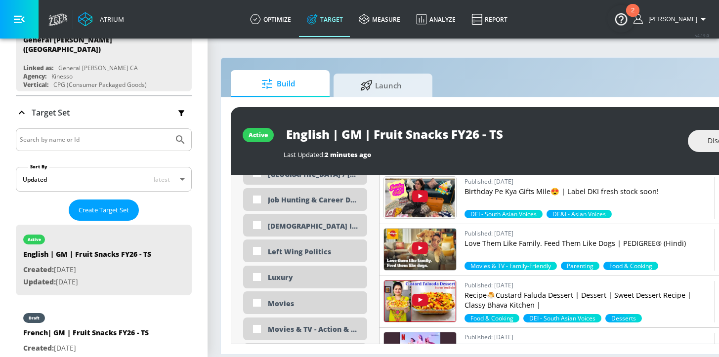
scroll to position [1815, 0]
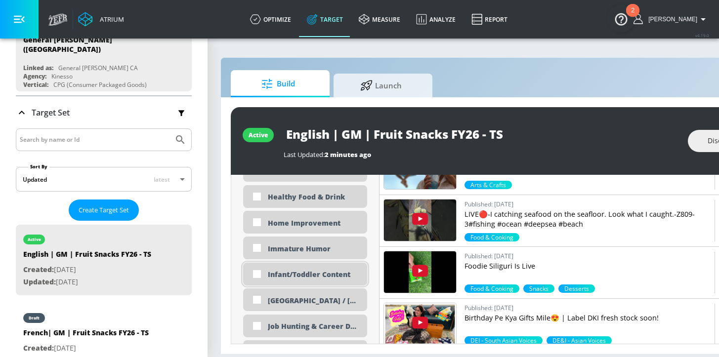
click at [293, 277] on div "Infant/Toddler Content" at bounding box center [314, 274] width 92 height 9
checkbox input "true"
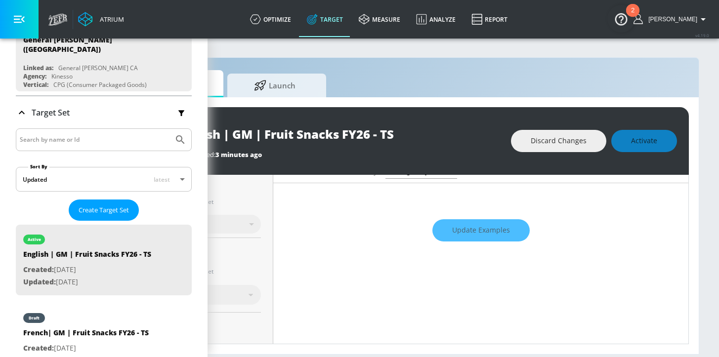
scroll to position [16, 0]
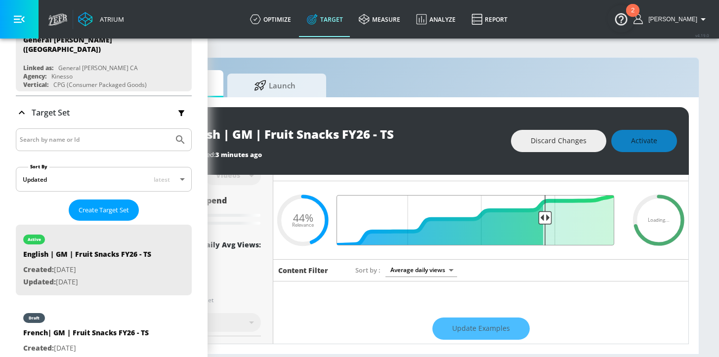
drag, startPoint x: 501, startPoint y: 217, endPoint x: 537, endPoint y: 217, distance: 36.1
click at [537, 217] on input "Final Threshold" at bounding box center [480, 220] width 277 height 50
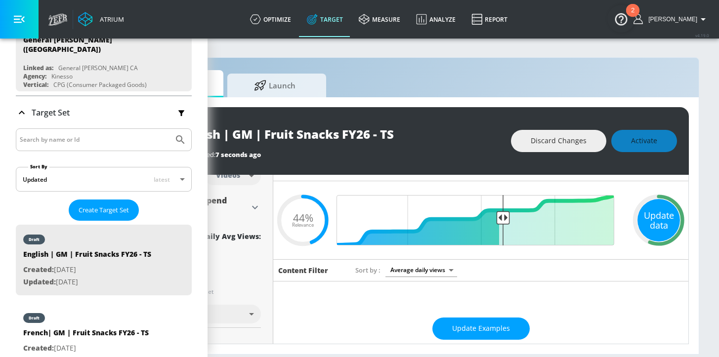
click at [659, 218] on div "Update data" at bounding box center [658, 220] width 42 height 42
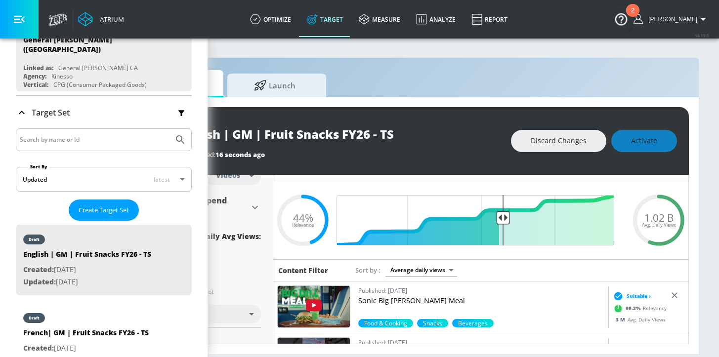
click at [647, 145] on div "Discard Changes Activate" at bounding box center [594, 141] width 166 height 22
drag, startPoint x: 498, startPoint y: 217, endPoint x: 533, endPoint y: 217, distance: 34.6
type input "0.31"
click at [533, 217] on input "Final Threshold" at bounding box center [480, 220] width 277 height 50
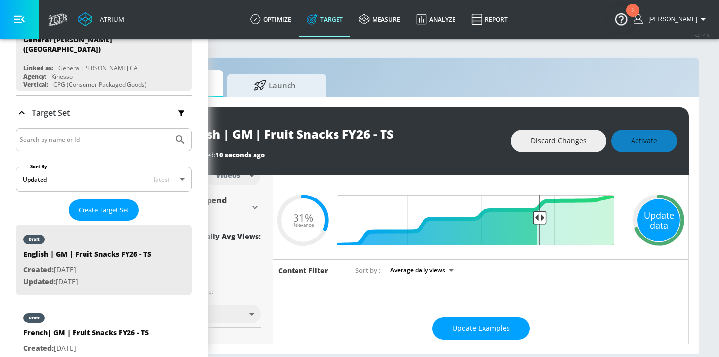
click at [637, 223] on div "Update data" at bounding box center [658, 220] width 42 height 42
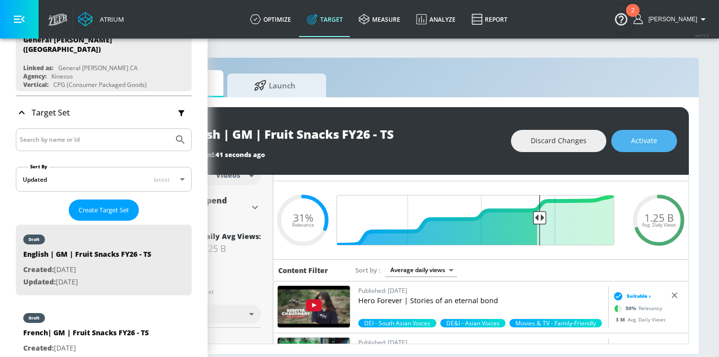
click at [639, 140] on span "Activate" at bounding box center [644, 141] width 26 height 12
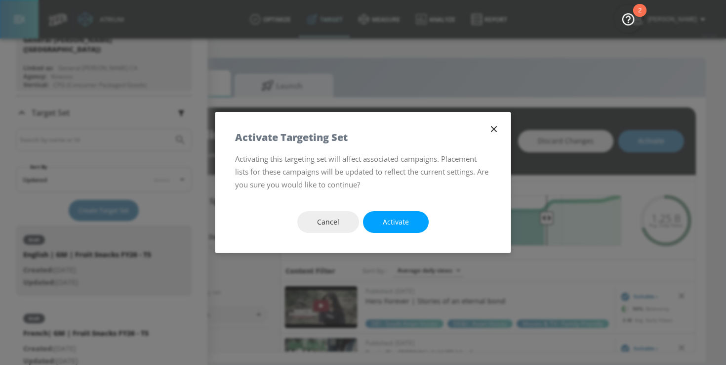
click at [387, 222] on span "Activate" at bounding box center [396, 222] width 26 height 12
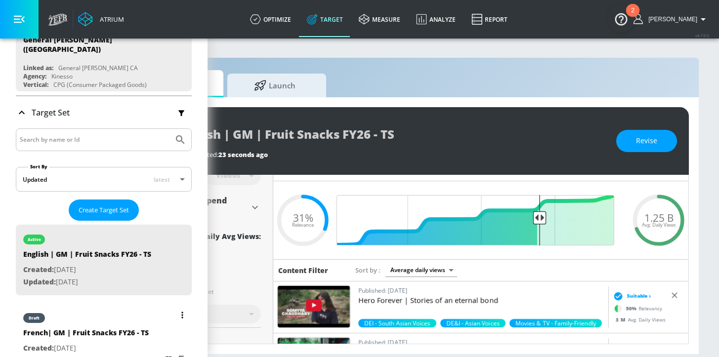
click at [130, 342] on p "Created: [DATE]" at bounding box center [86, 348] width 126 height 12
type input "French| GM | Fruit Snacks FY26 - TS"
type input "0.05"
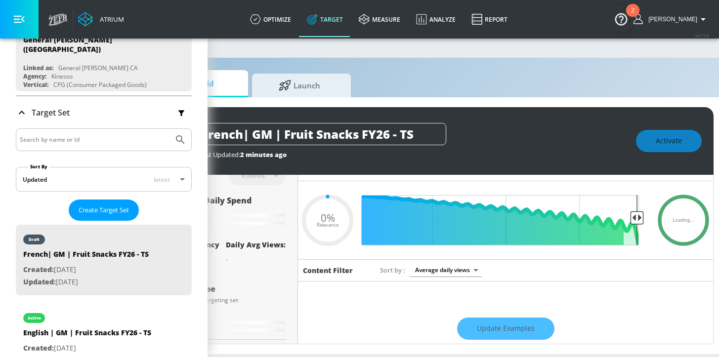
scroll to position [0, 88]
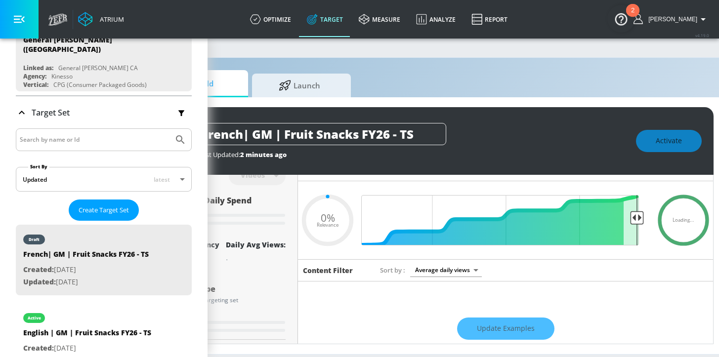
type input "0.3"
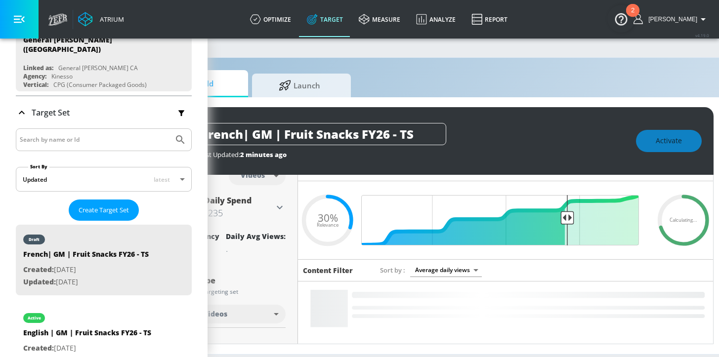
click at [613, 151] on div "Last Updated: 2 minutes ago" at bounding box center [412, 154] width 427 height 9
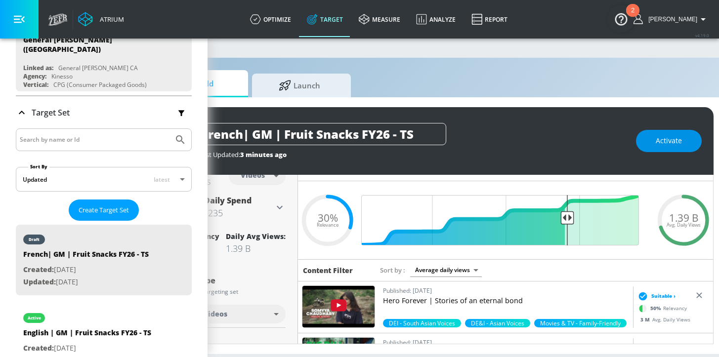
click at [666, 140] on span "Activate" at bounding box center [669, 141] width 26 height 12
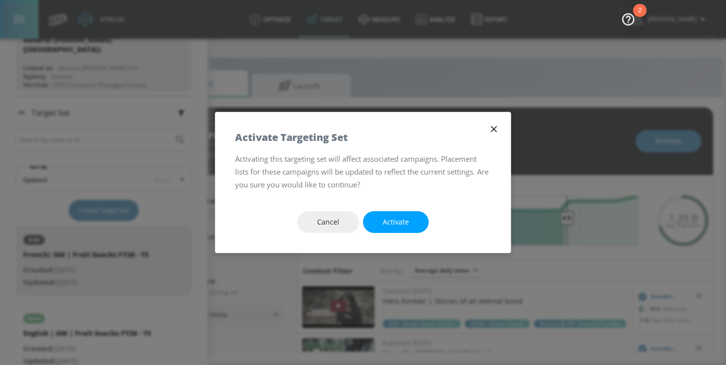
click at [401, 223] on span "Activate" at bounding box center [396, 222] width 26 height 12
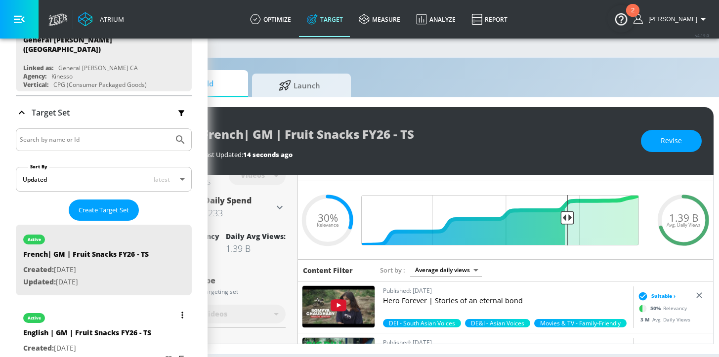
click at [126, 328] on div "English | GM | Fruit Snacks FY26 - TS" at bounding box center [87, 335] width 128 height 14
type input "English | GM | Fruit Snacks FY26 - TS"
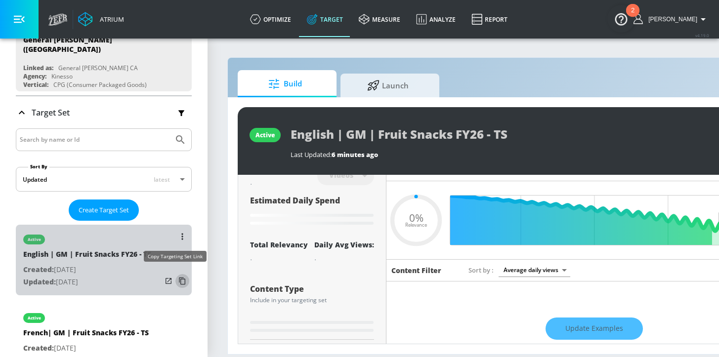
click at [179, 278] on icon "list of Target Set" at bounding box center [182, 281] width 6 height 7
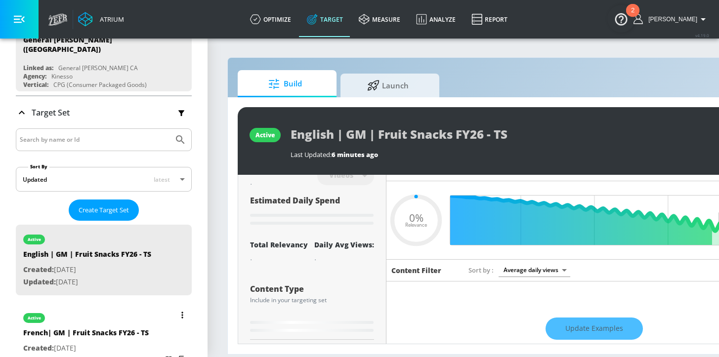
type input "0.31"
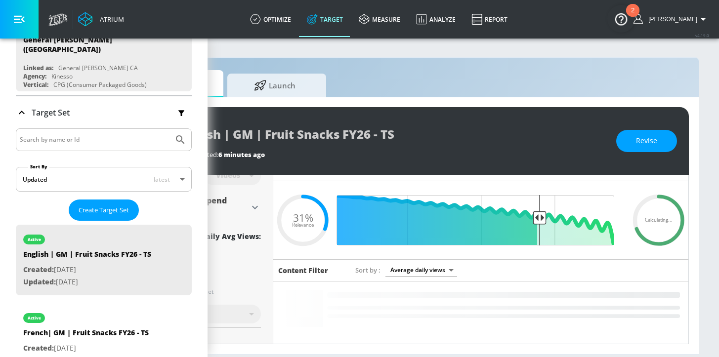
scroll to position [0, 116]
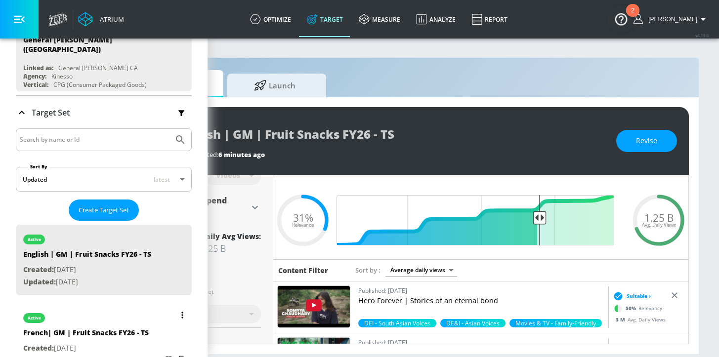
click at [131, 355] on p "Updated: [DATE]" at bounding box center [86, 361] width 126 height 12
type input "French| GM | Fruit Snacks FY26 - TS"
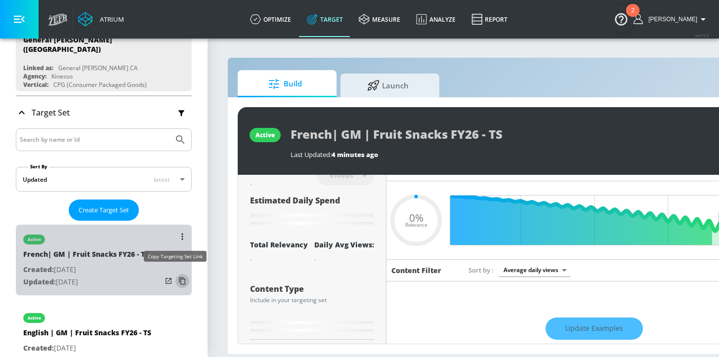
drag, startPoint x: 178, startPoint y: 276, endPoint x: 173, endPoint y: 280, distance: 7.0
click at [178, 276] on icon "list of Target Set" at bounding box center [182, 281] width 16 height 16
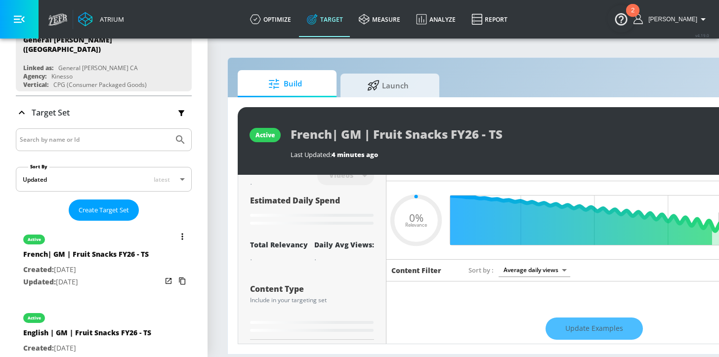
type input "0.3"
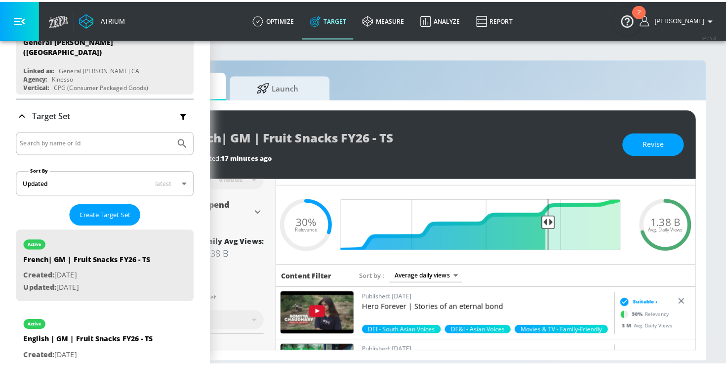
scroll to position [0, 106]
